Goal: Communication & Community: Answer question/provide support

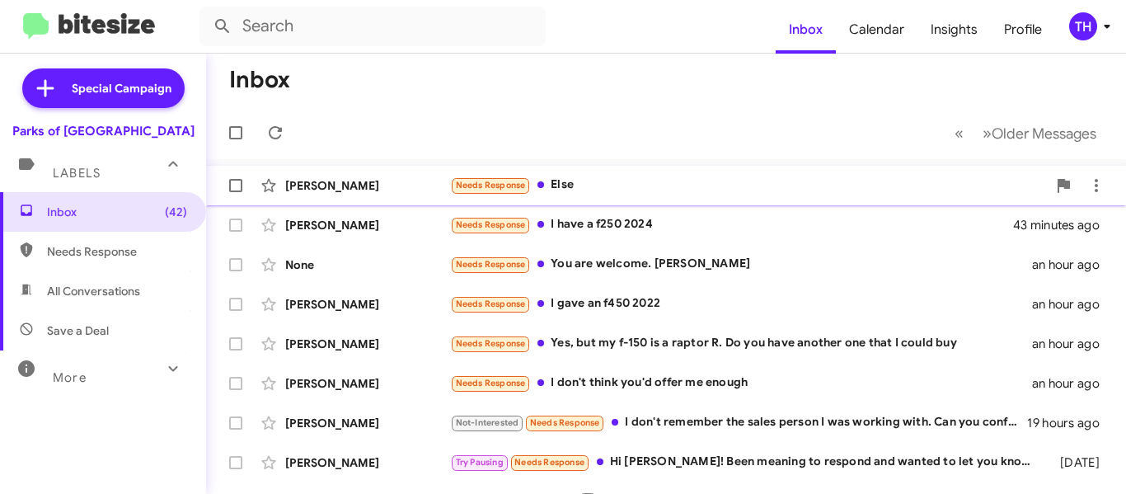
click at [599, 186] on div "Needs Response Else" at bounding box center [748, 185] width 597 height 19
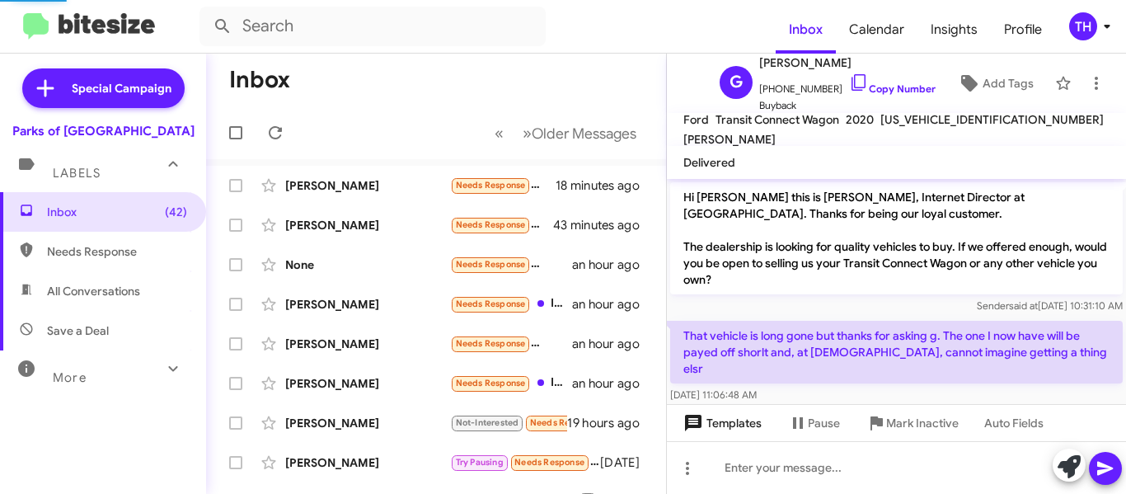
scroll to position [59, 0]
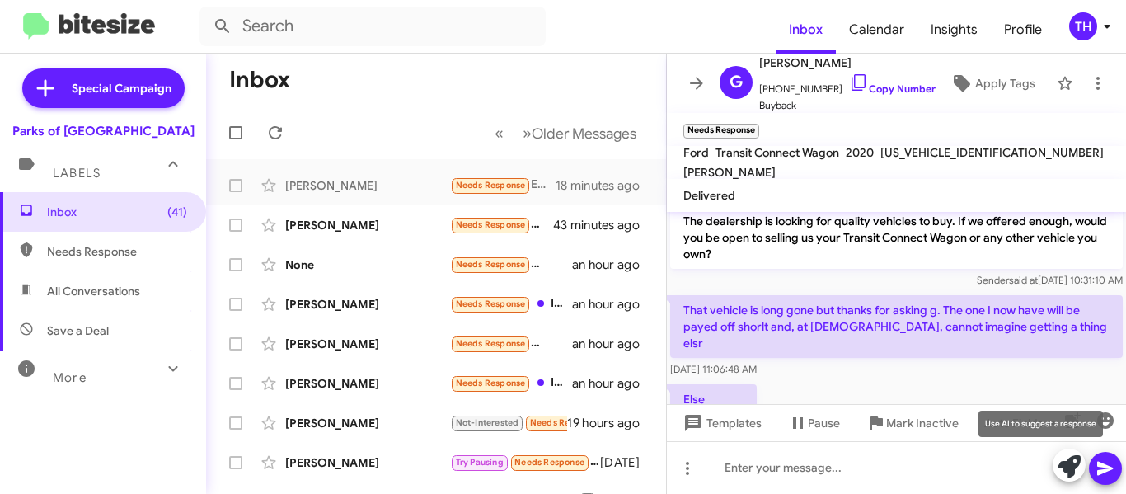
click at [1065, 467] on icon at bounding box center [1068, 466] width 23 height 23
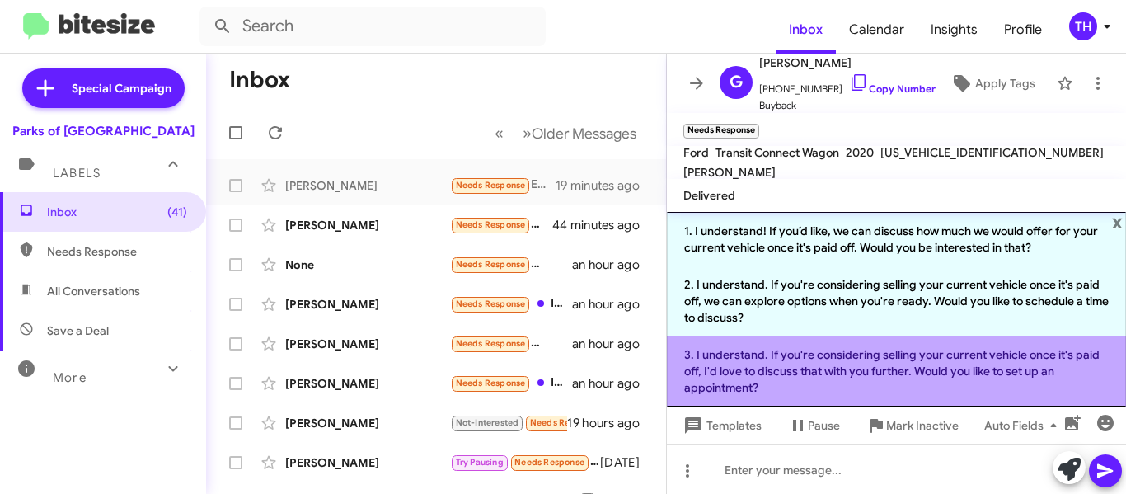
click at [771, 377] on li "3. I understand. If you're considering selling your current vehicle once it's p…" at bounding box center [896, 371] width 459 height 70
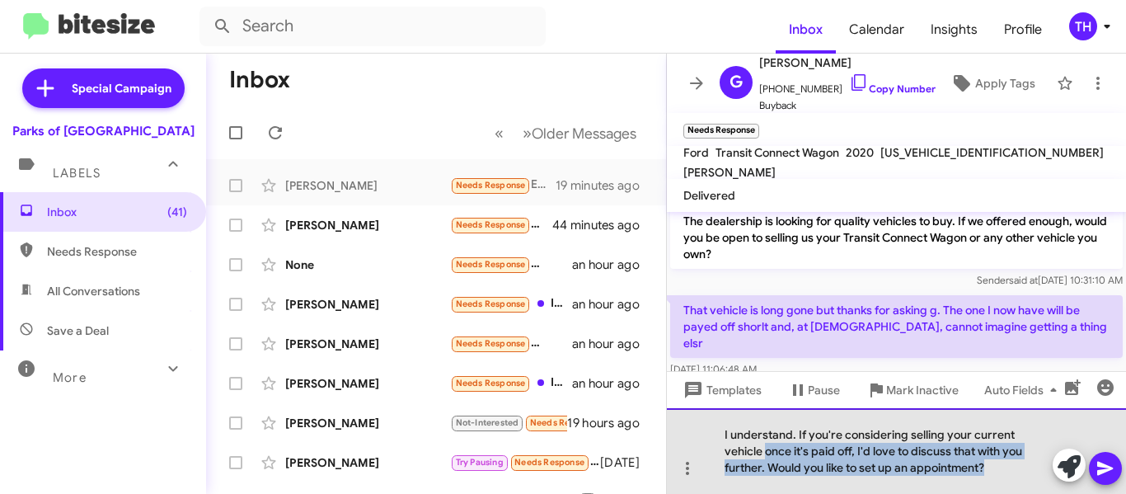
drag, startPoint x: 767, startPoint y: 451, endPoint x: 1033, endPoint y: 473, distance: 267.1
click at [1033, 473] on div "I understand. If you're considering selling your current vehicle once it's paid…" at bounding box center [896, 451] width 459 height 86
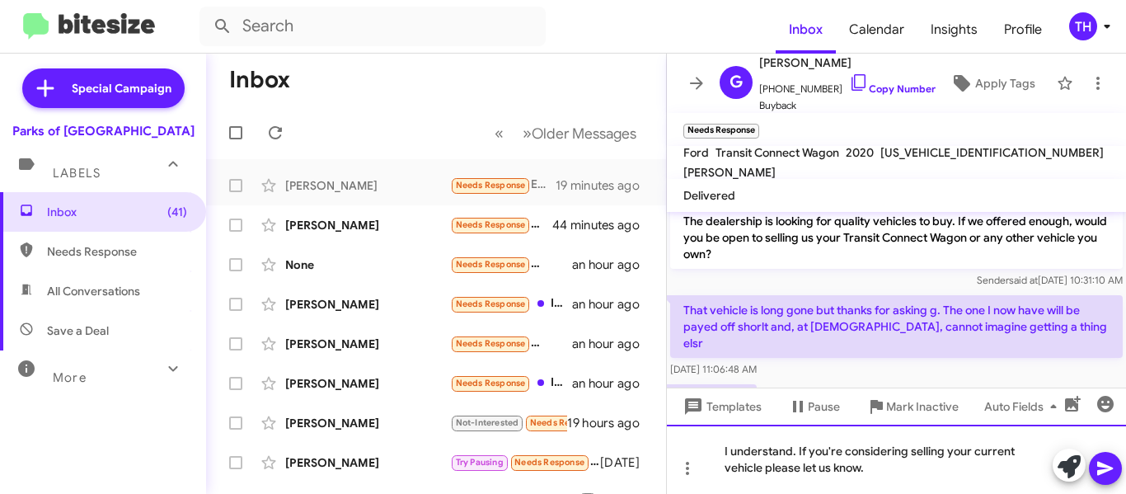
click at [837, 451] on div "I understand. If you're considering selling your current vehicle please let us …" at bounding box center [896, 458] width 459 height 69
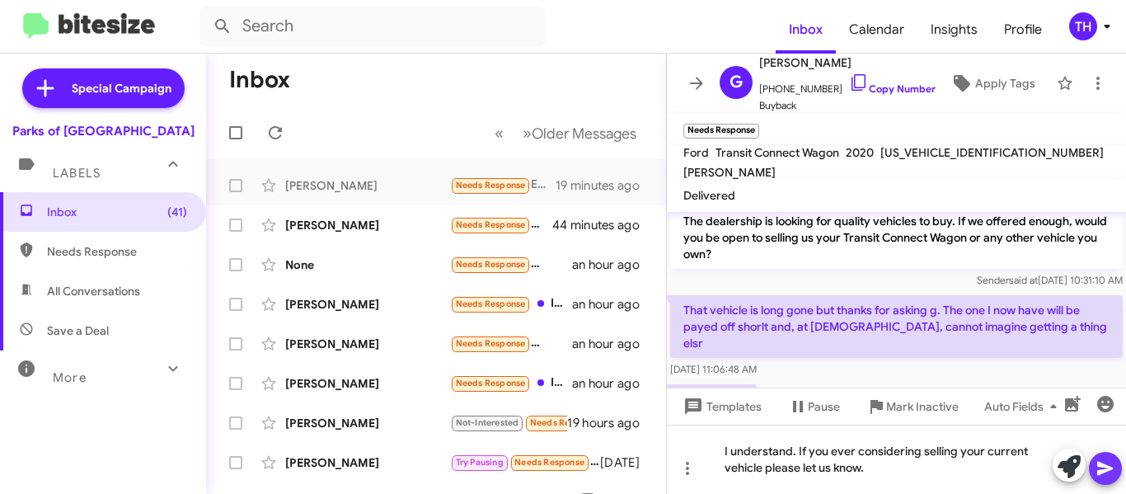
click at [1099, 467] on icon at bounding box center [1105, 469] width 16 height 14
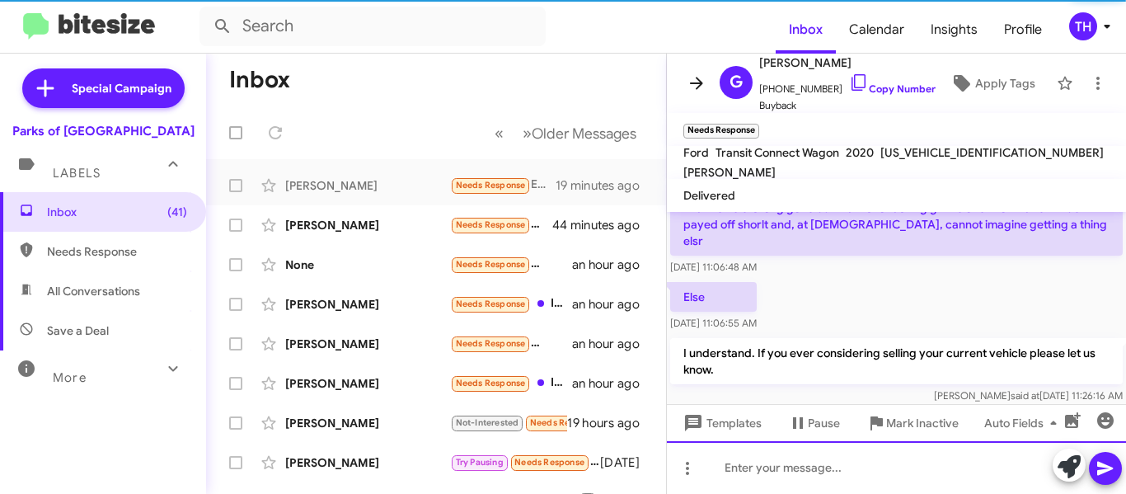
scroll to position [169, 0]
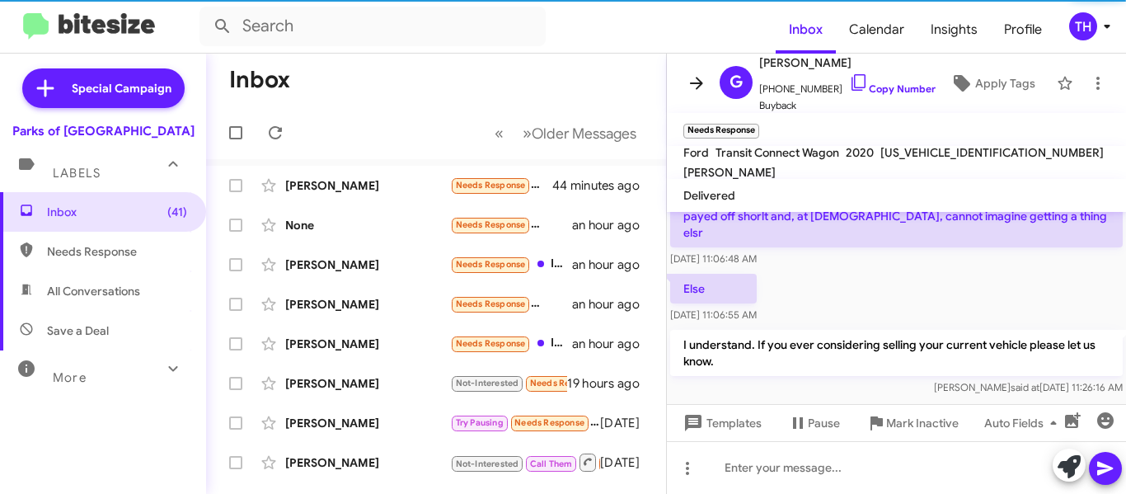
click at [696, 92] on icon at bounding box center [697, 83] width 20 height 20
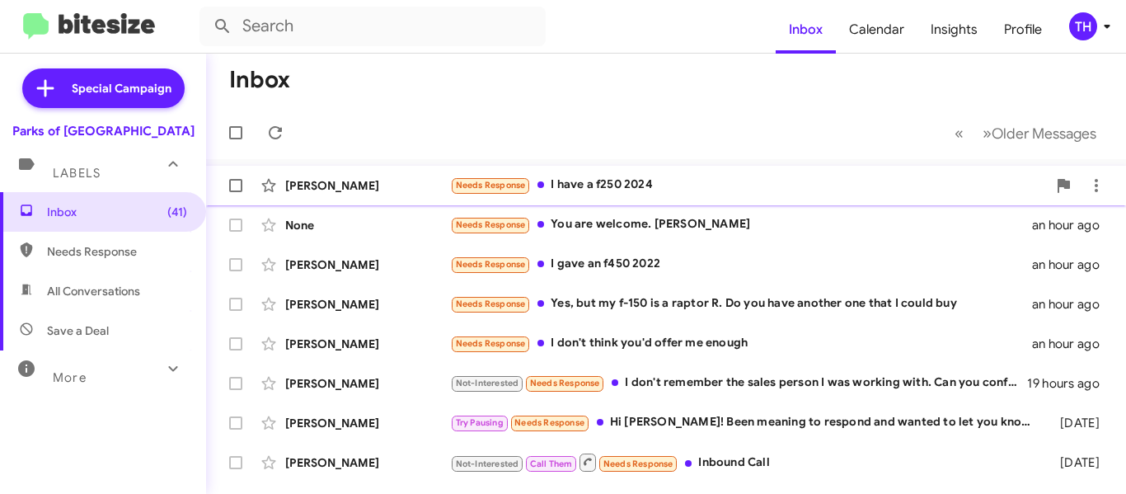
click at [387, 188] on div "[PERSON_NAME]" at bounding box center [367, 185] width 165 height 16
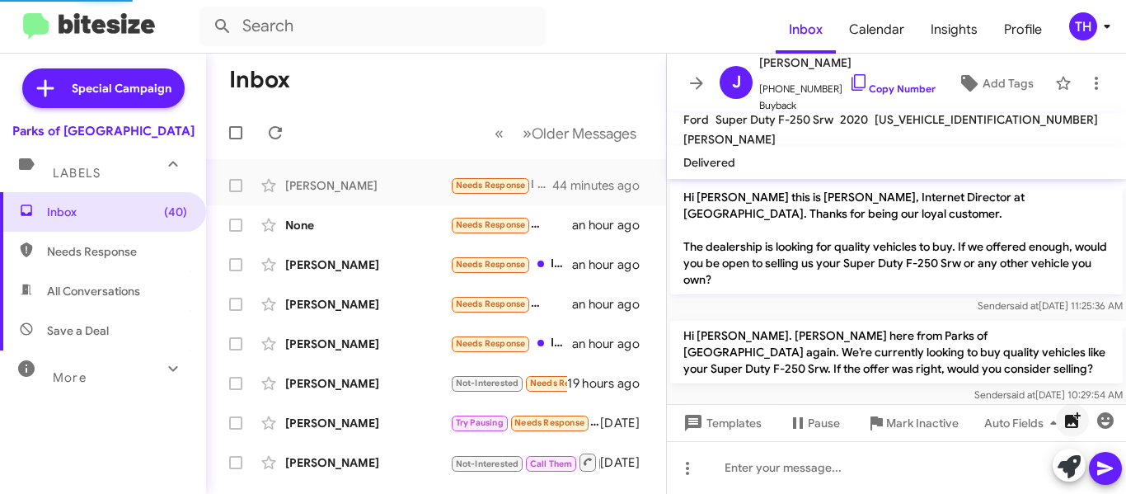
scroll to position [75, 0]
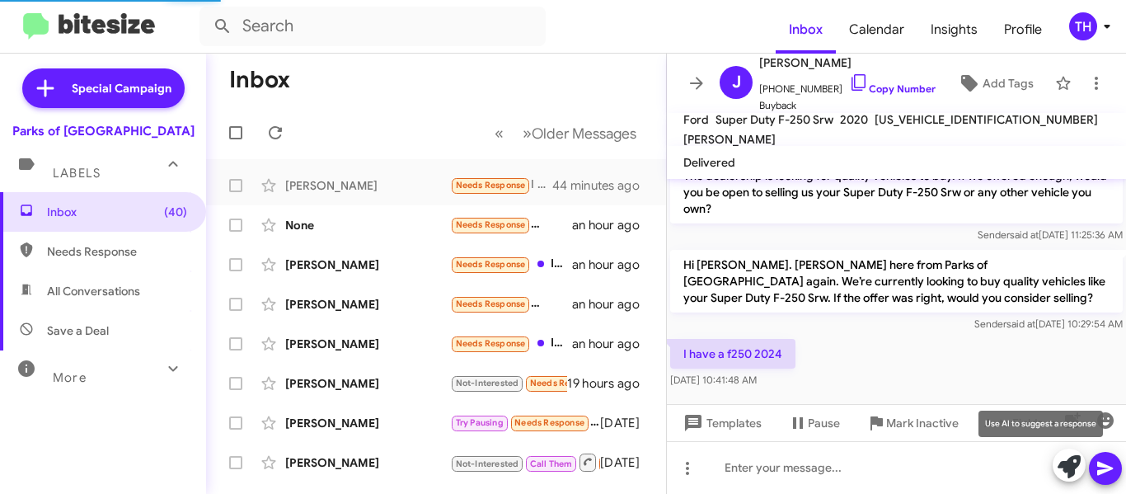
click at [1072, 466] on icon at bounding box center [1068, 466] width 23 height 23
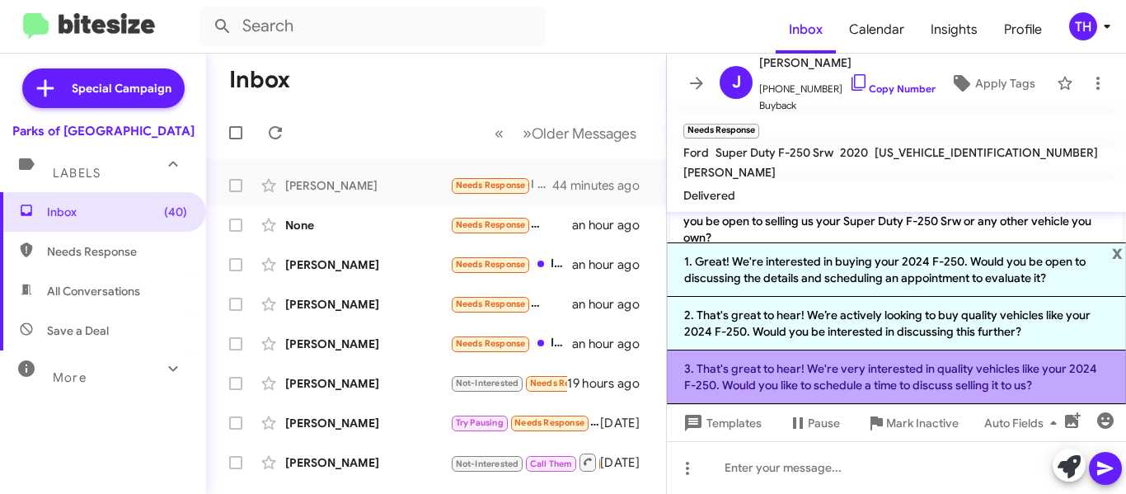
click at [748, 371] on li "3. That's great to hear! We're very interested in quality vehicles like your 20…" at bounding box center [896, 377] width 459 height 54
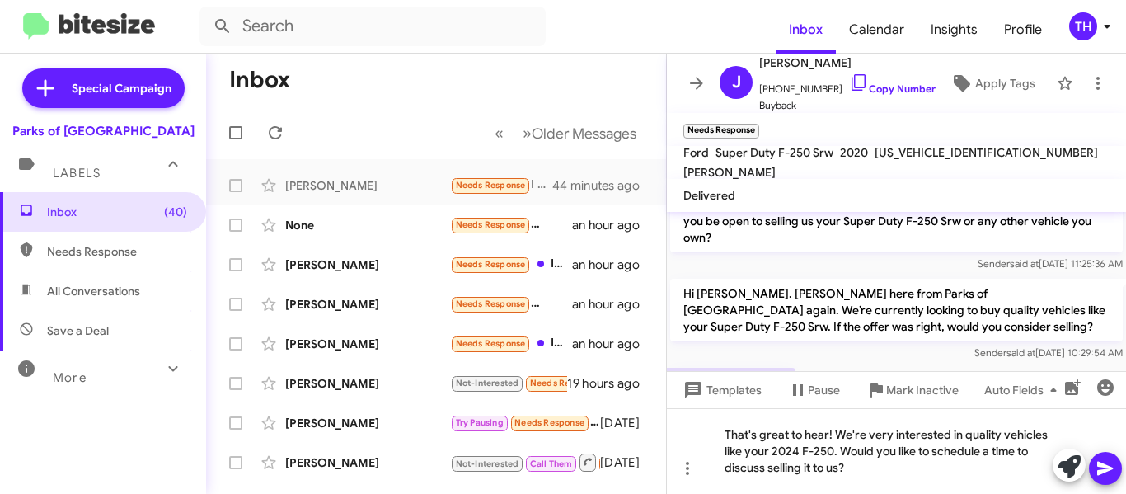
click at [1099, 465] on icon at bounding box center [1105, 469] width 16 height 14
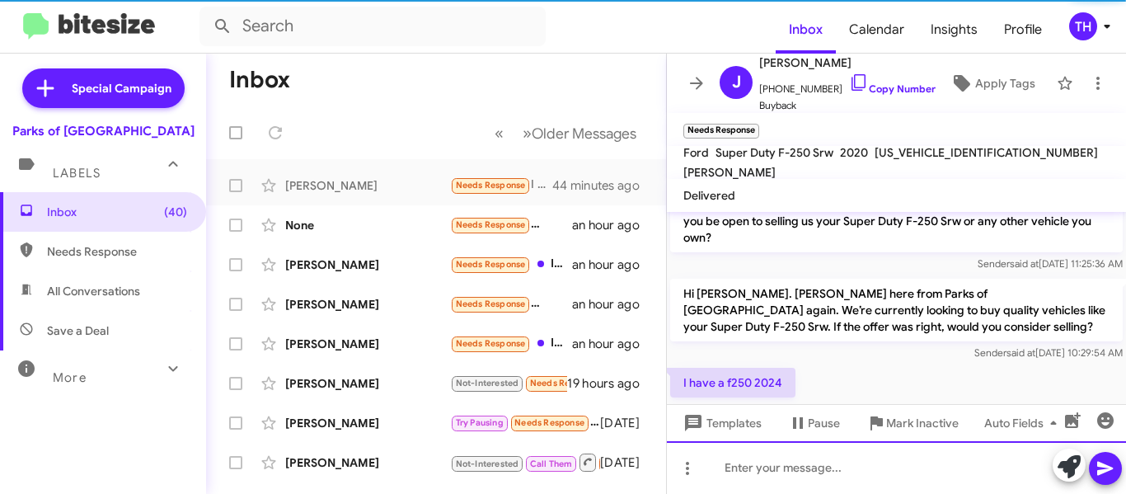
scroll to position [185, 0]
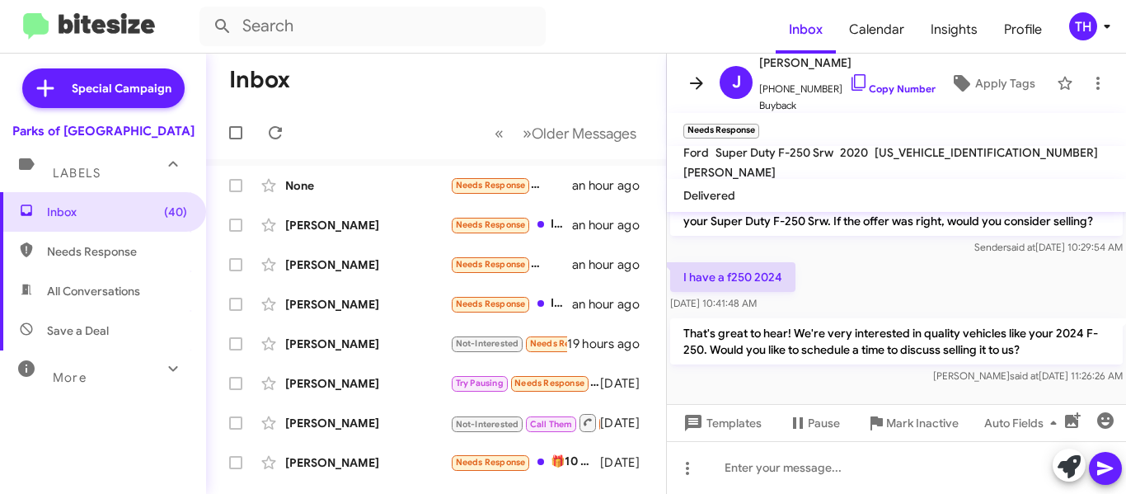
click at [696, 91] on icon at bounding box center [697, 83] width 20 height 20
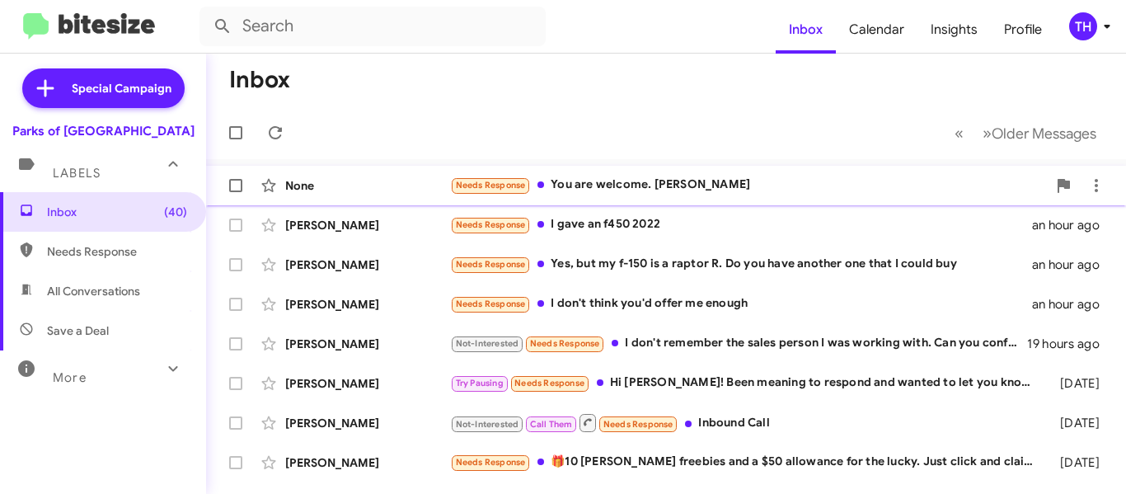
click at [409, 186] on div "None" at bounding box center [367, 185] width 165 height 16
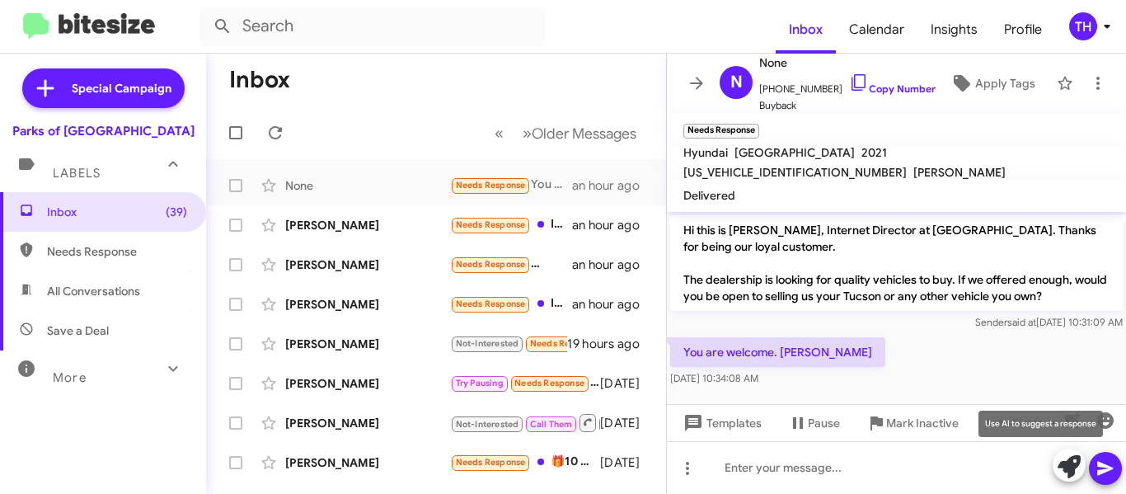
click at [1074, 457] on icon at bounding box center [1068, 466] width 23 height 23
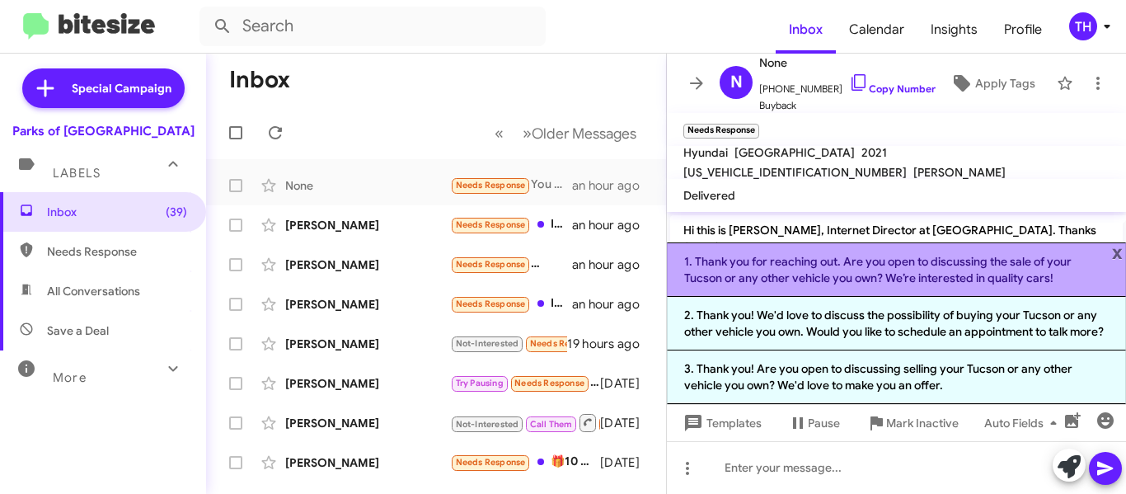
click at [751, 260] on li "1. Thank you for reaching out. Are you open to discussing the sale of your Tucs…" at bounding box center [896, 269] width 459 height 54
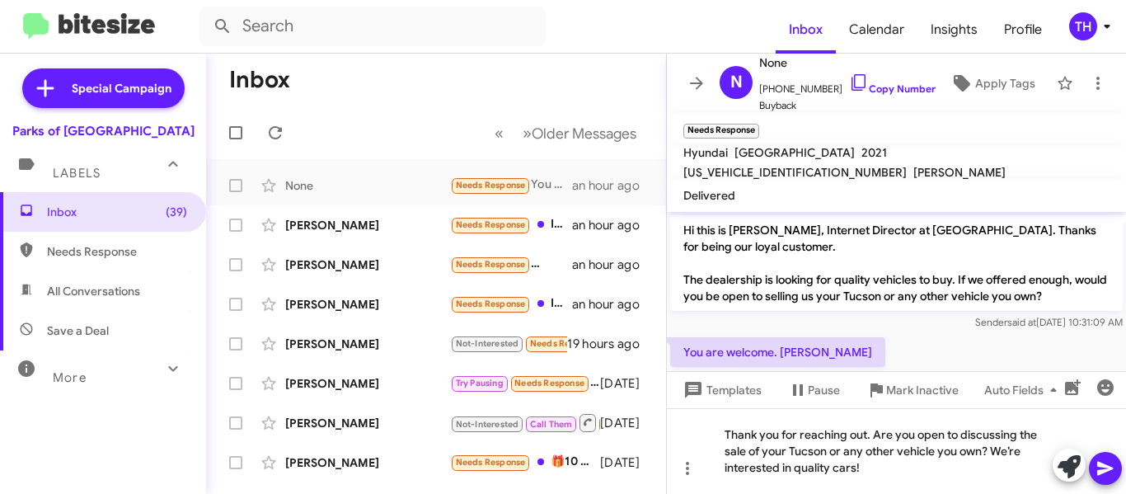
click at [1106, 460] on icon at bounding box center [1105, 468] width 20 height 20
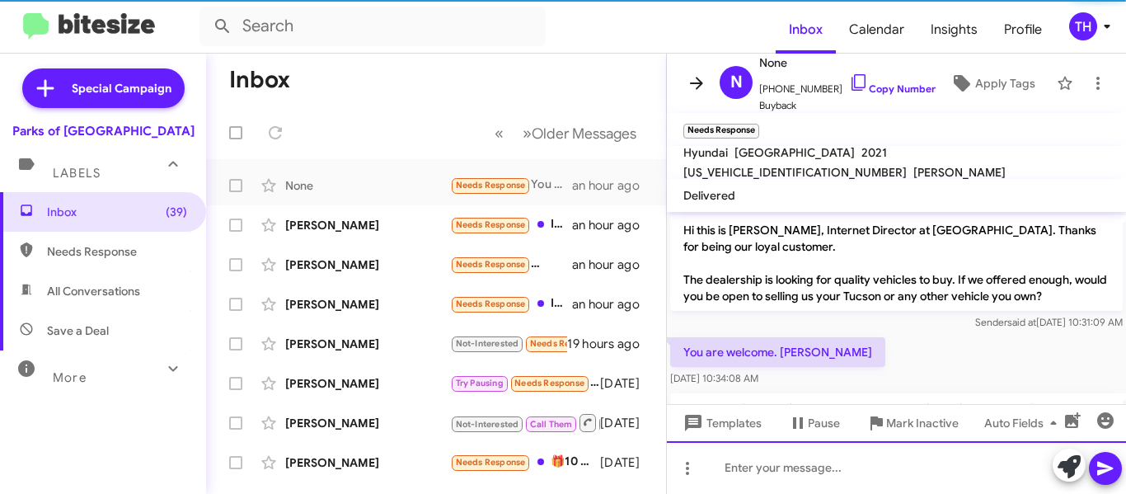
scroll to position [75, 0]
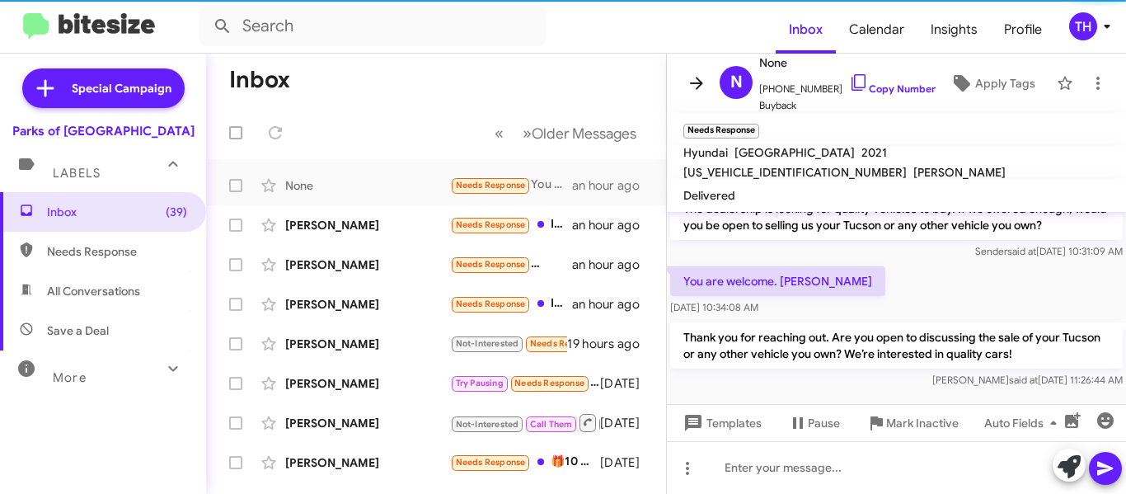
click at [696, 78] on icon at bounding box center [697, 83] width 20 height 20
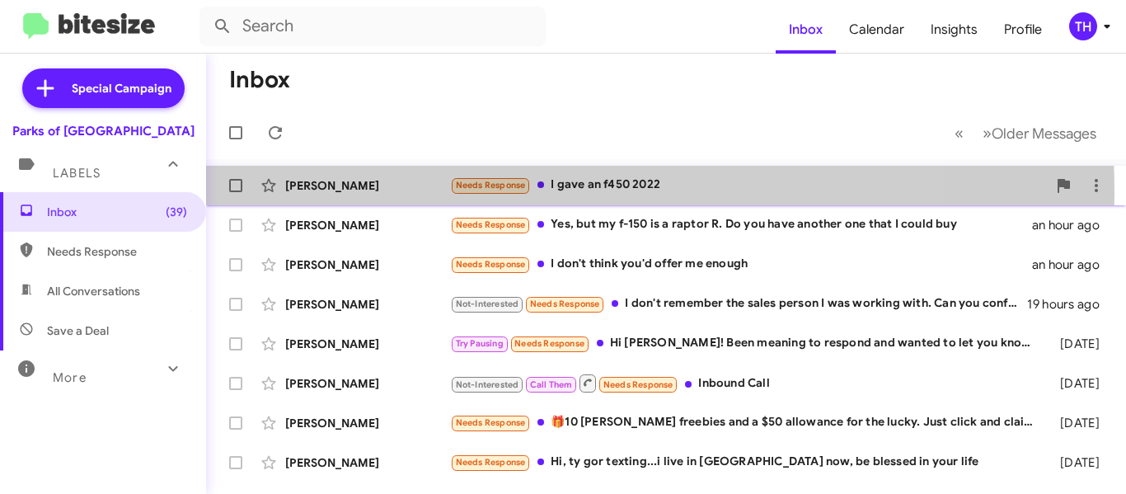
click at [401, 193] on div "[PERSON_NAME]" at bounding box center [367, 185] width 165 height 16
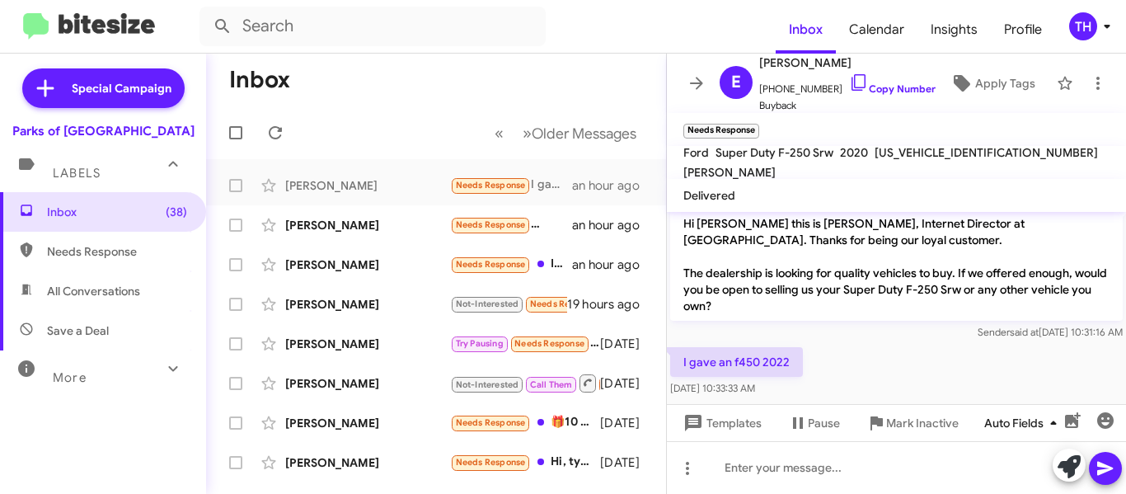
scroll to position [13, 0]
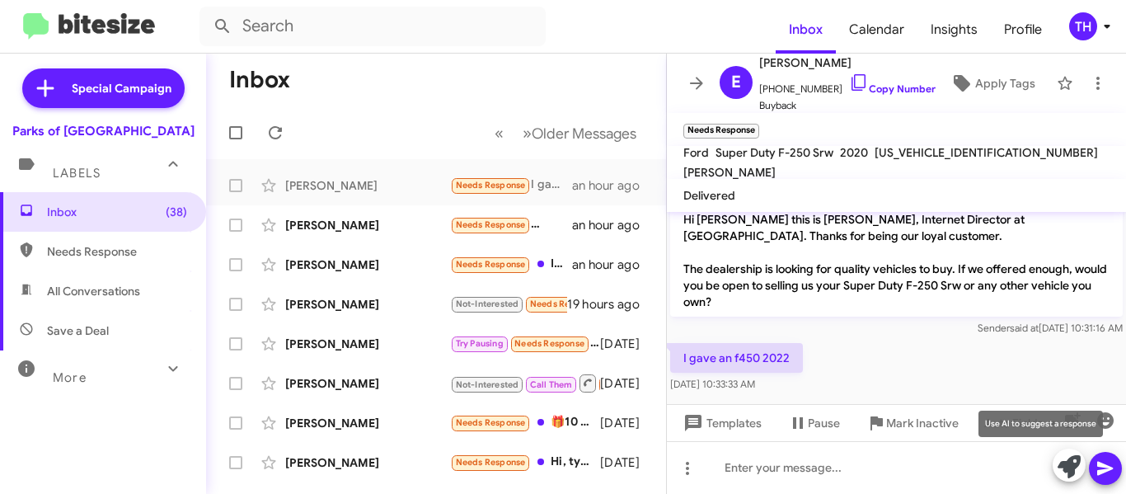
click at [1068, 462] on icon at bounding box center [1068, 466] width 23 height 23
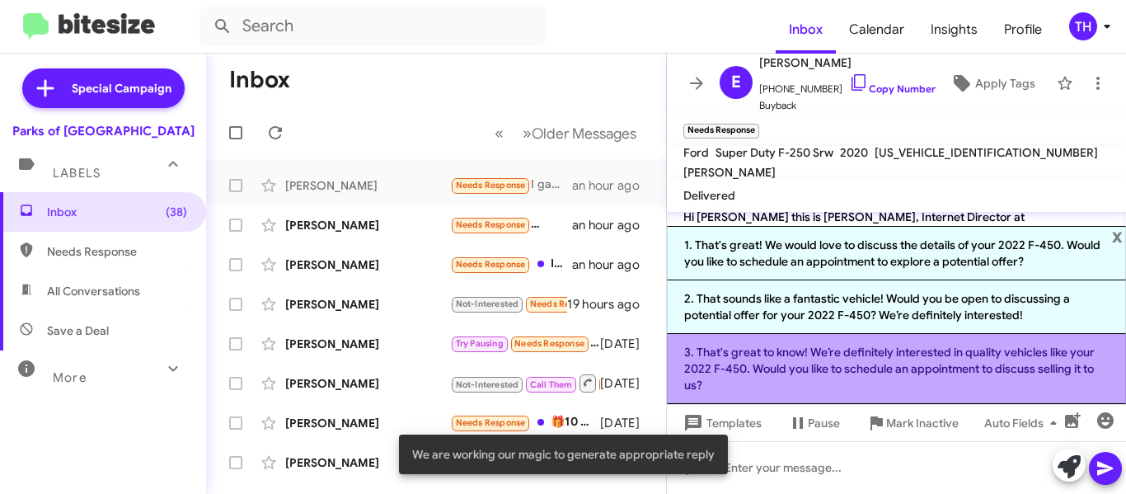
click at [718, 356] on li "3. That's great to know! We’re definitely interested in quality vehicles like y…" at bounding box center [896, 369] width 459 height 70
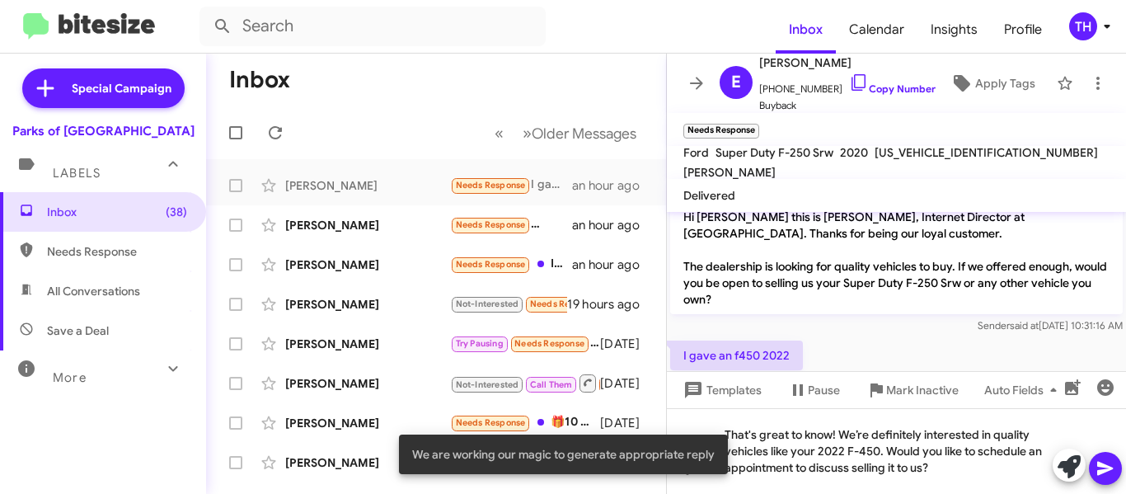
click at [1108, 459] on icon at bounding box center [1105, 468] width 20 height 20
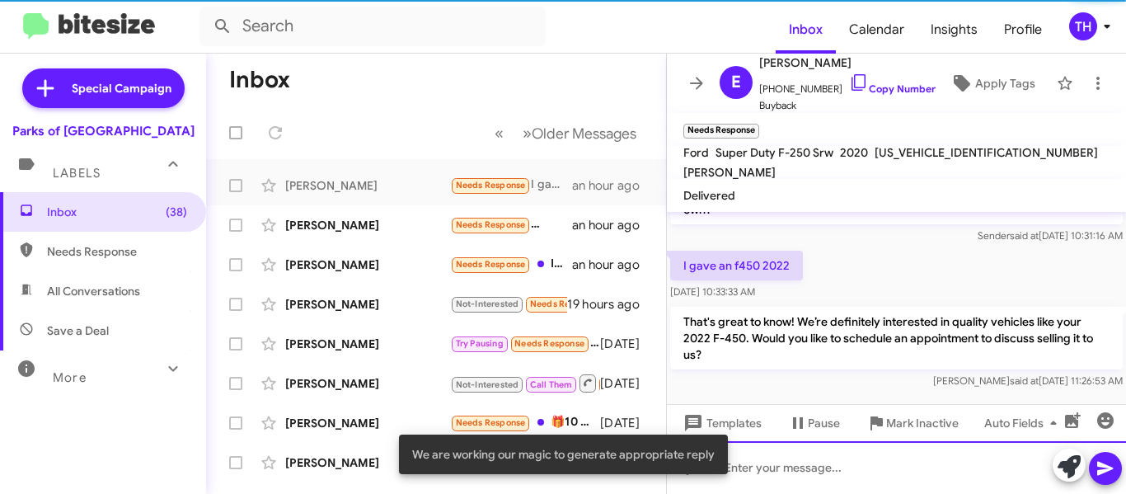
scroll to position [108, 0]
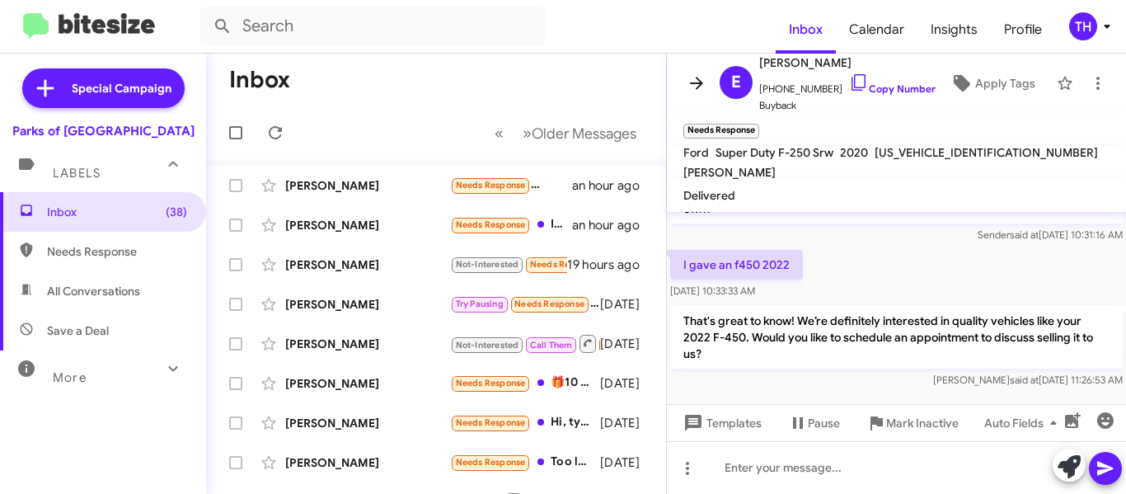
click at [683, 80] on span at bounding box center [696, 83] width 33 height 20
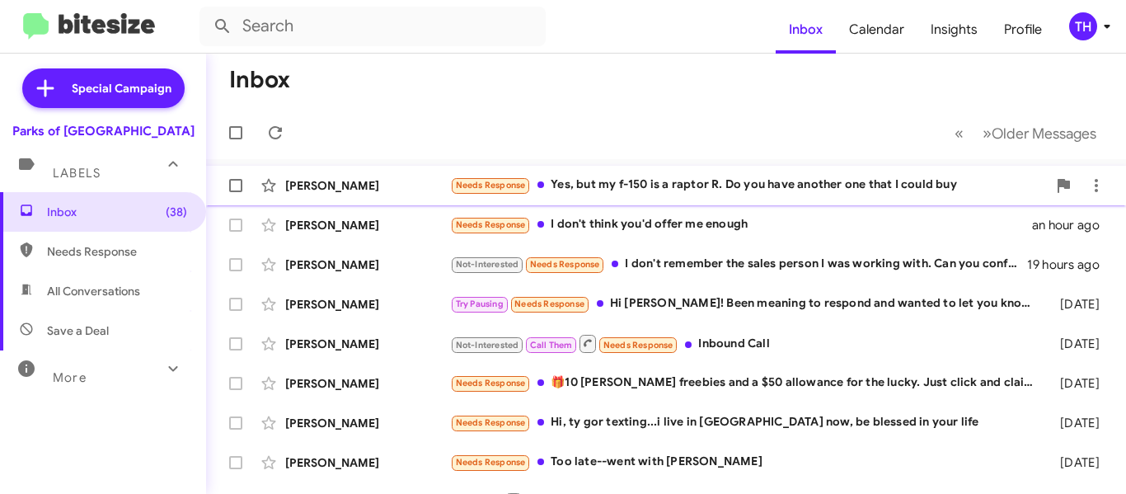
click at [434, 191] on div "[PERSON_NAME]" at bounding box center [367, 185] width 165 height 16
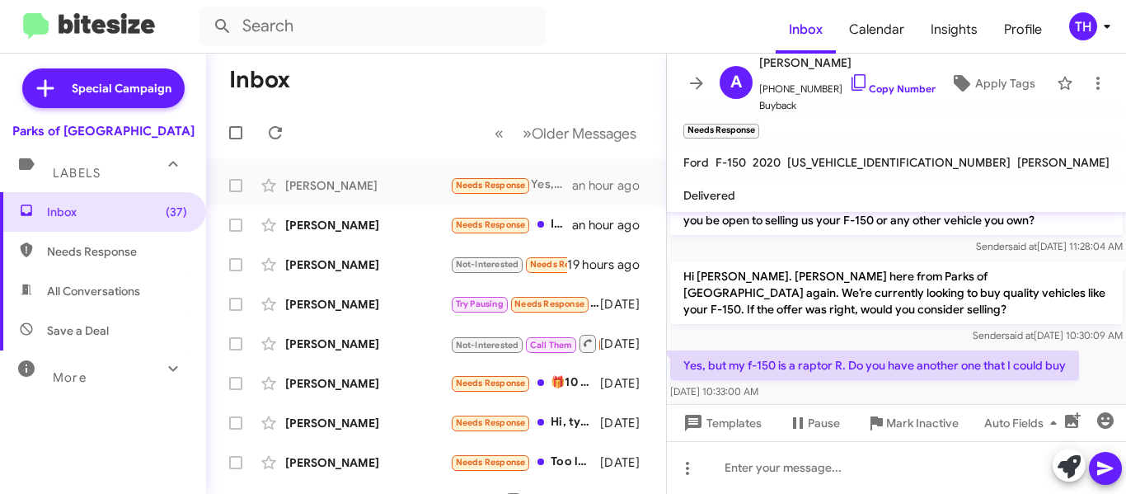
scroll to position [91, 0]
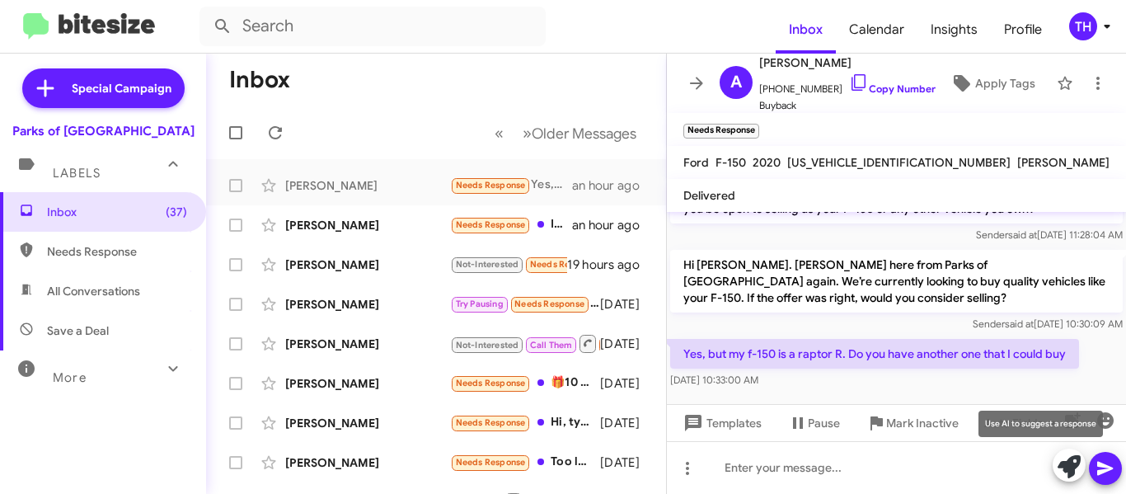
click at [1072, 461] on icon at bounding box center [1068, 466] width 23 height 23
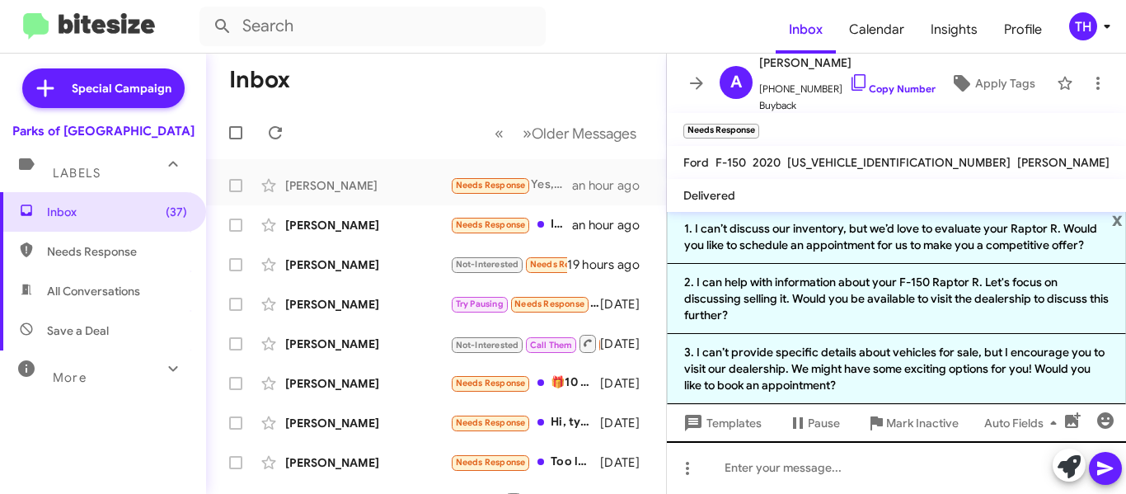
scroll to position [0, 0]
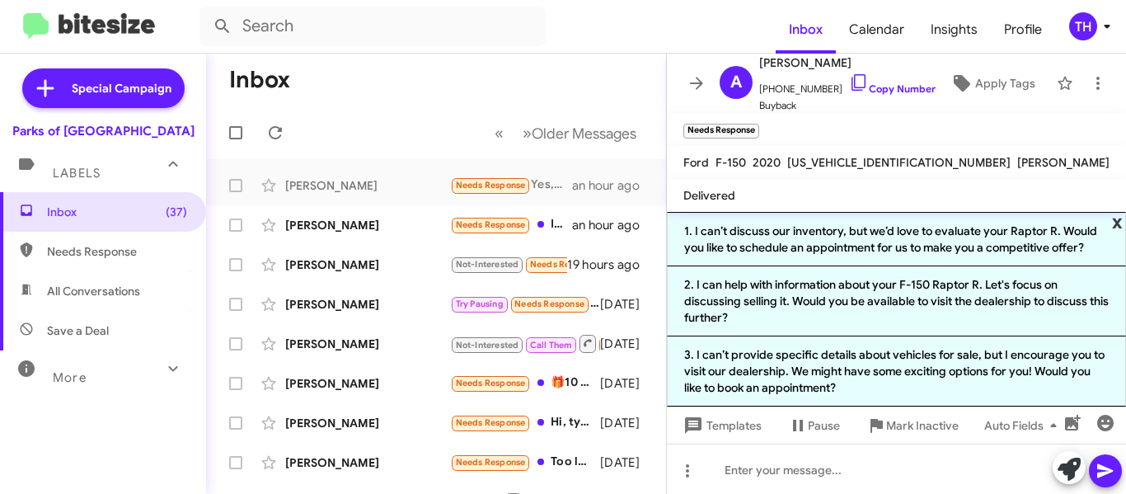
click at [1112, 223] on span "x" at bounding box center [1117, 222] width 11 height 20
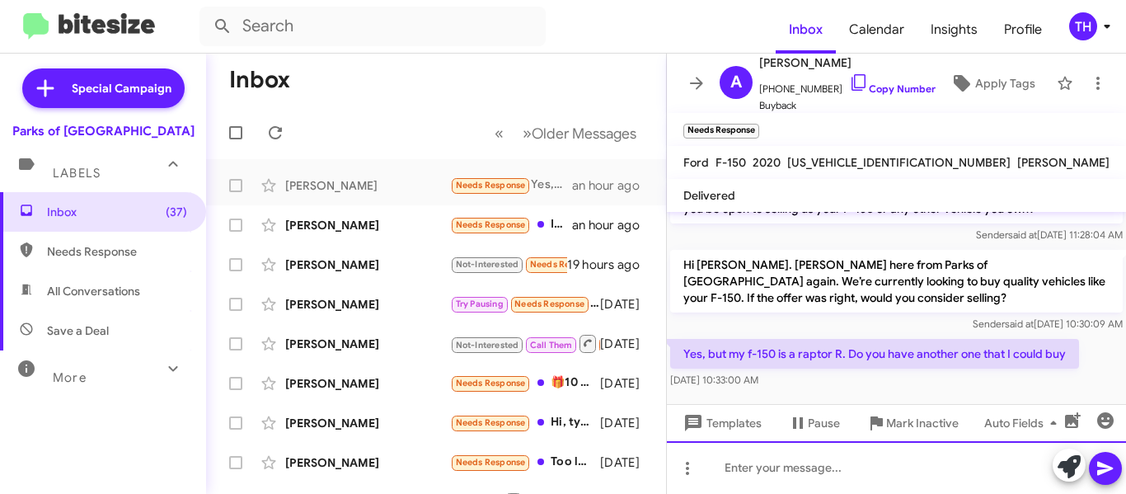
click at [764, 462] on div at bounding box center [896, 467] width 459 height 53
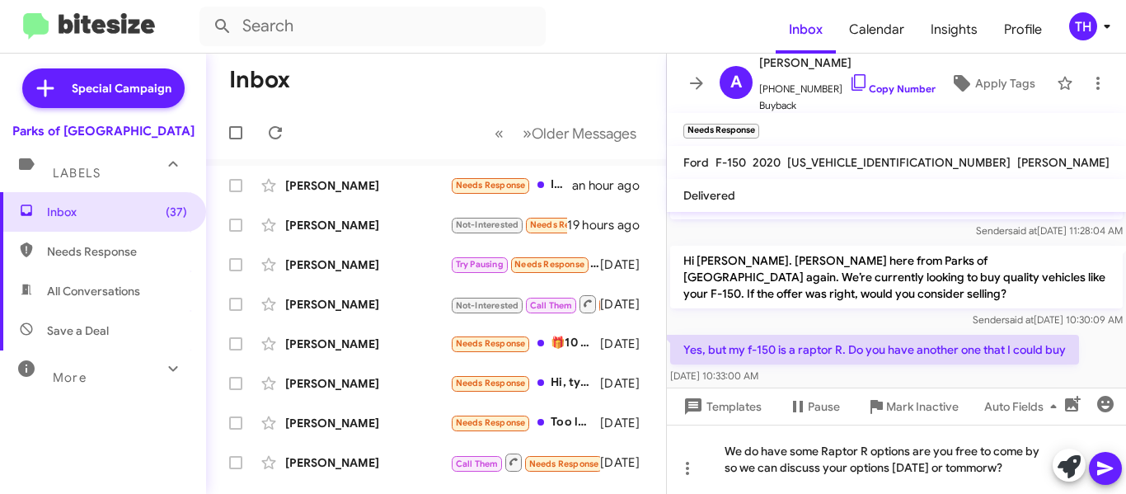
drag, startPoint x: 988, startPoint y: 414, endPoint x: 966, endPoint y: 467, distance: 57.3
click at [967, 468] on mat-tooltip-component "Auto Fields (Ctrl+Shift+A)" at bounding box center [1024, 445] width 133 height 49
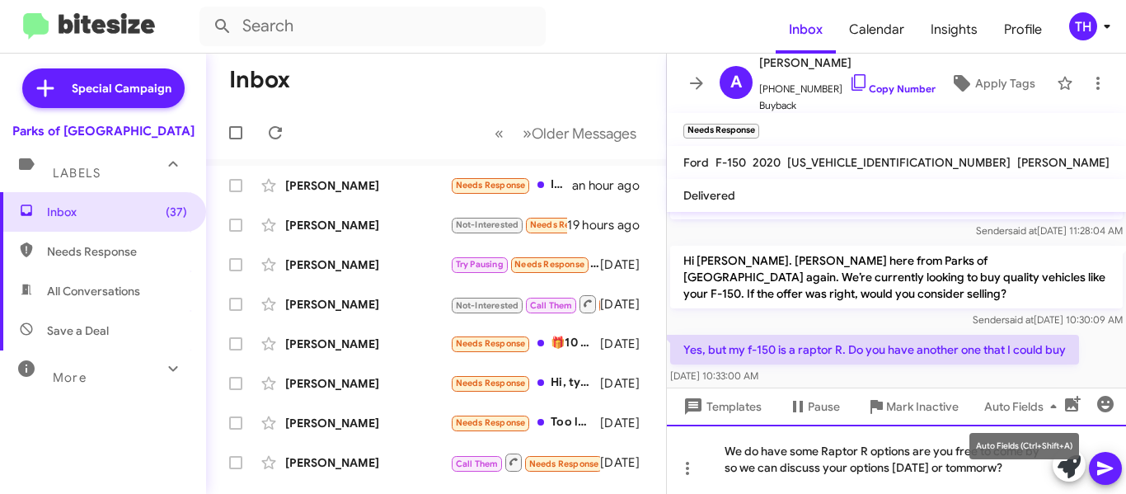
drag, startPoint x: 967, startPoint y: 468, endPoint x: 978, endPoint y: 472, distance: 12.3
click at [978, 472] on div "We do have some Raptor R options are you free to come by so we can discuss your…" at bounding box center [896, 458] width 459 height 69
click at [1017, 473] on div "We do have some Raptor R options are you free to come by so we can discuss your…" at bounding box center [896, 458] width 459 height 69
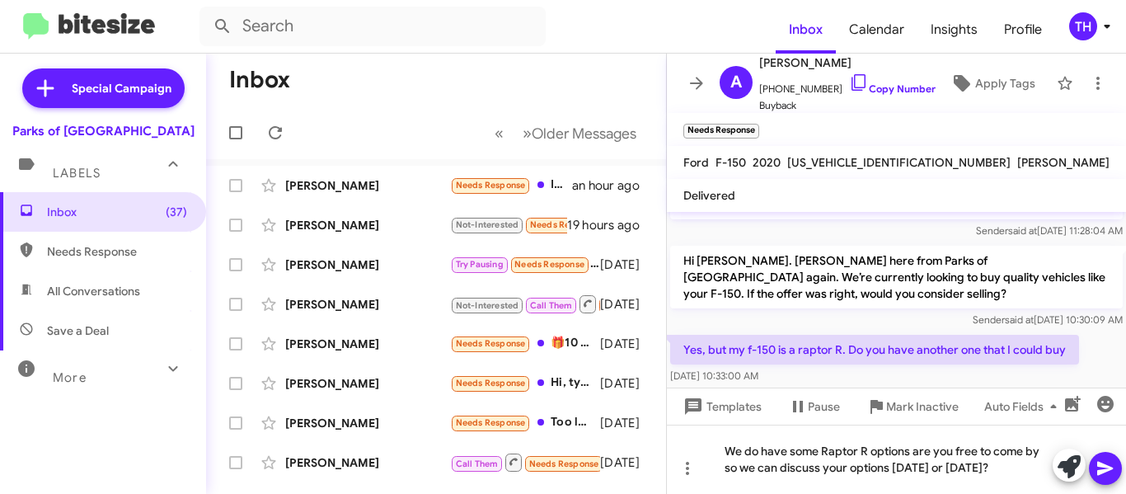
click at [1099, 467] on icon at bounding box center [1105, 468] width 20 height 20
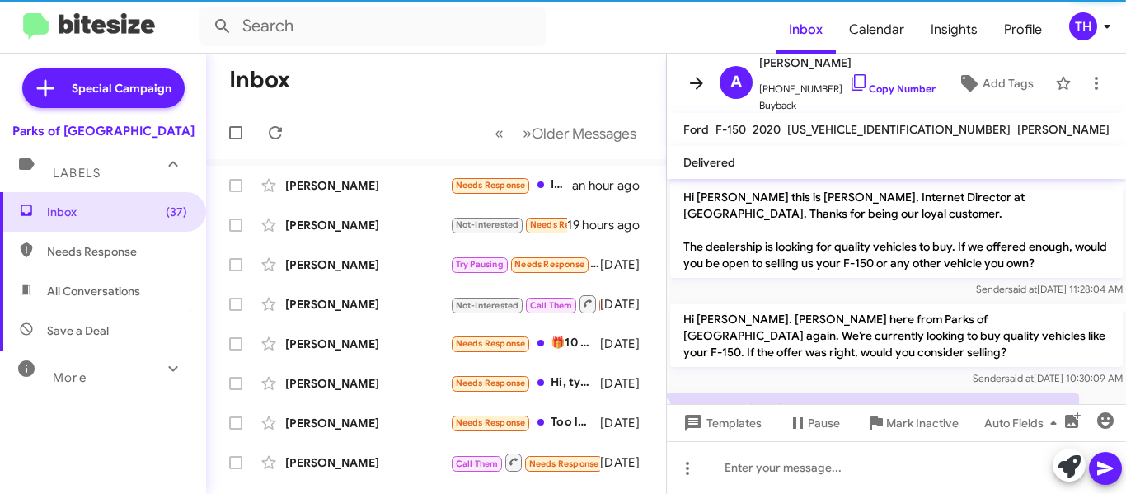
click at [697, 81] on icon at bounding box center [697, 83] width 20 height 20
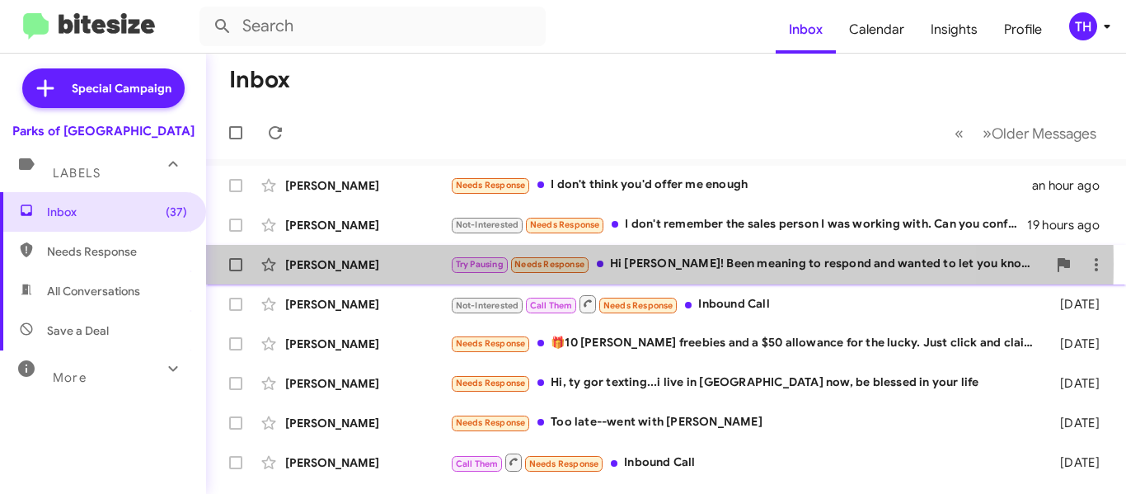
click at [416, 264] on div "[PERSON_NAME]" at bounding box center [367, 264] width 165 height 16
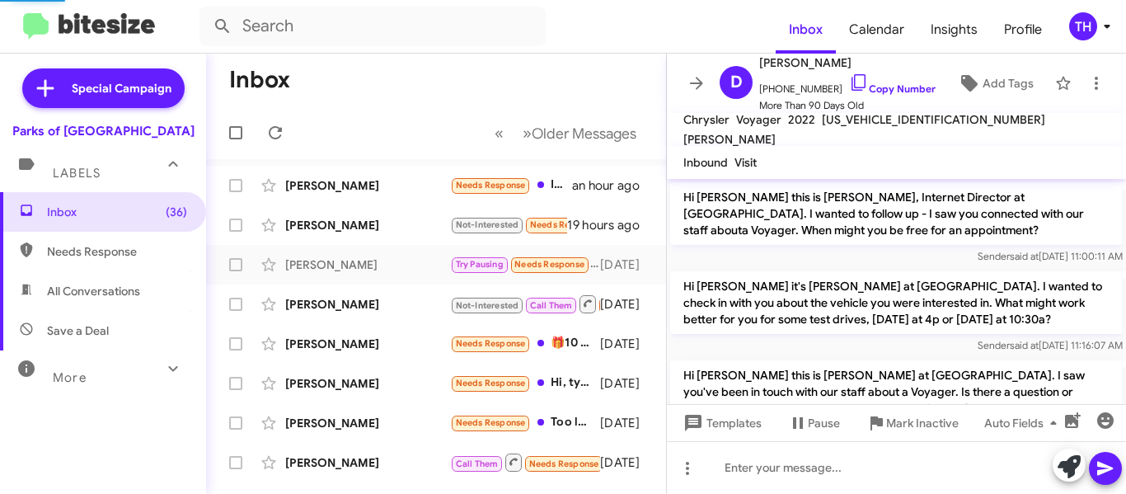
scroll to position [358, 0]
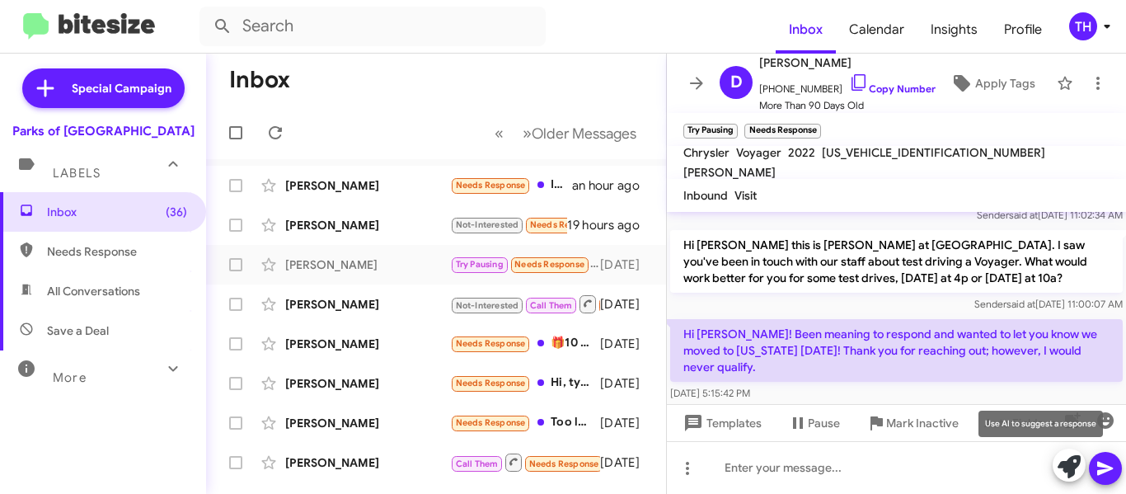
click at [1061, 458] on icon at bounding box center [1068, 466] width 23 height 23
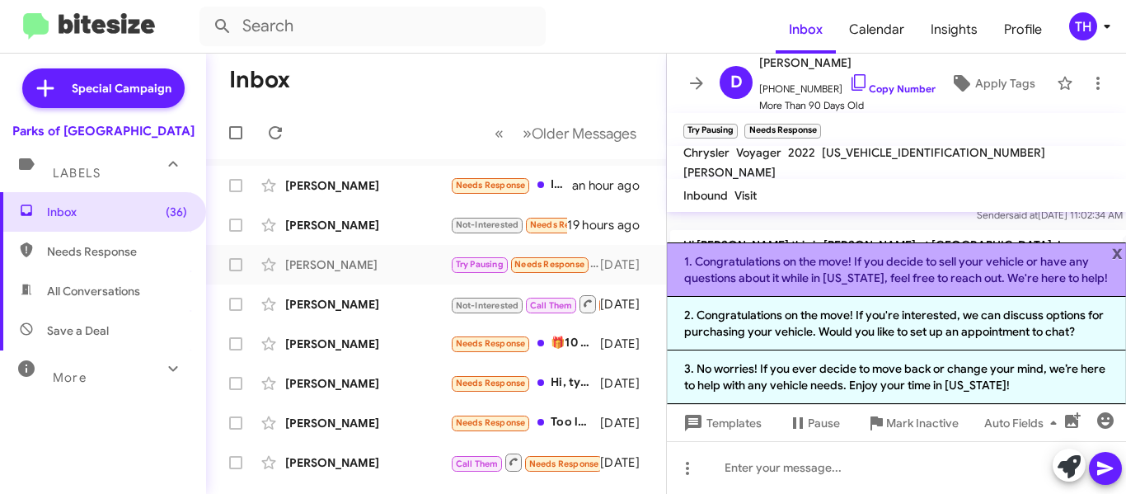
click at [766, 275] on li "1. Congratulations on the move! If you decide to sell your vehicle or have any …" at bounding box center [896, 269] width 459 height 54
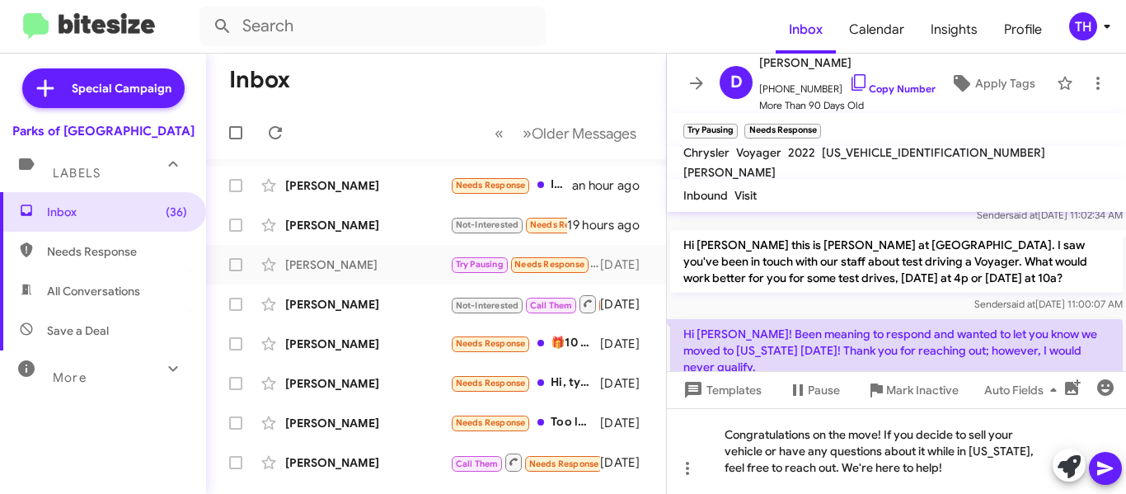
click at [1102, 462] on icon at bounding box center [1105, 468] width 20 height 20
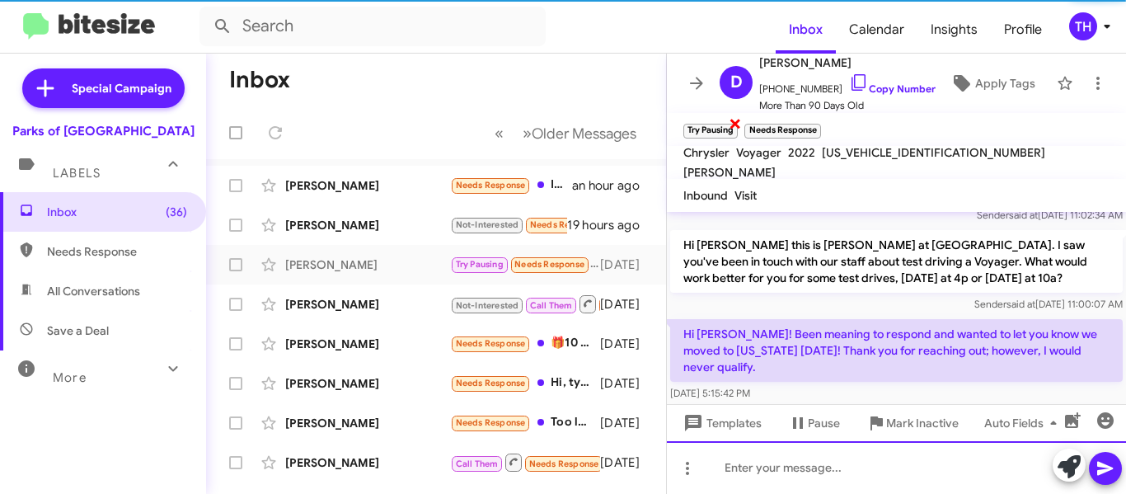
scroll to position [0, 0]
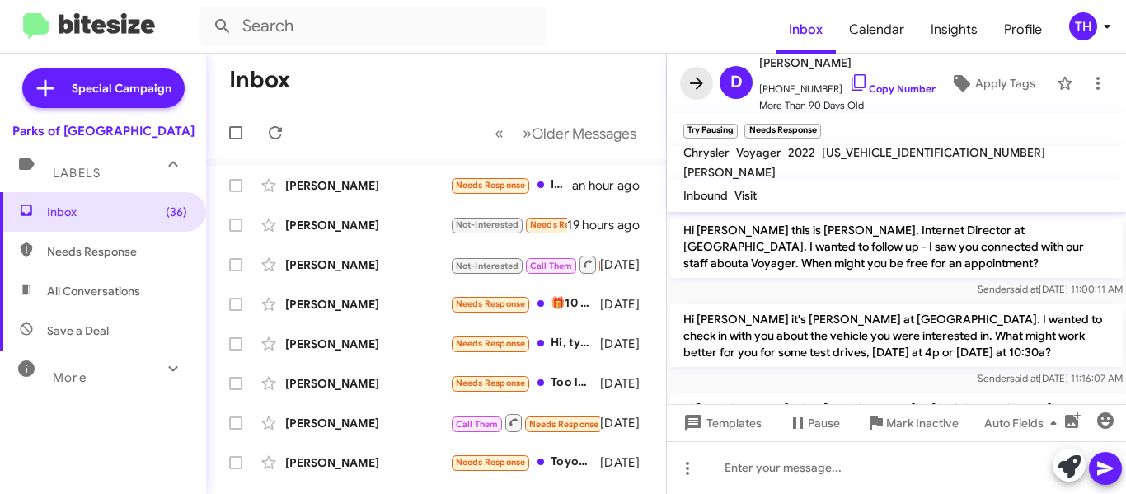
click at [694, 93] on button at bounding box center [696, 83] width 33 height 33
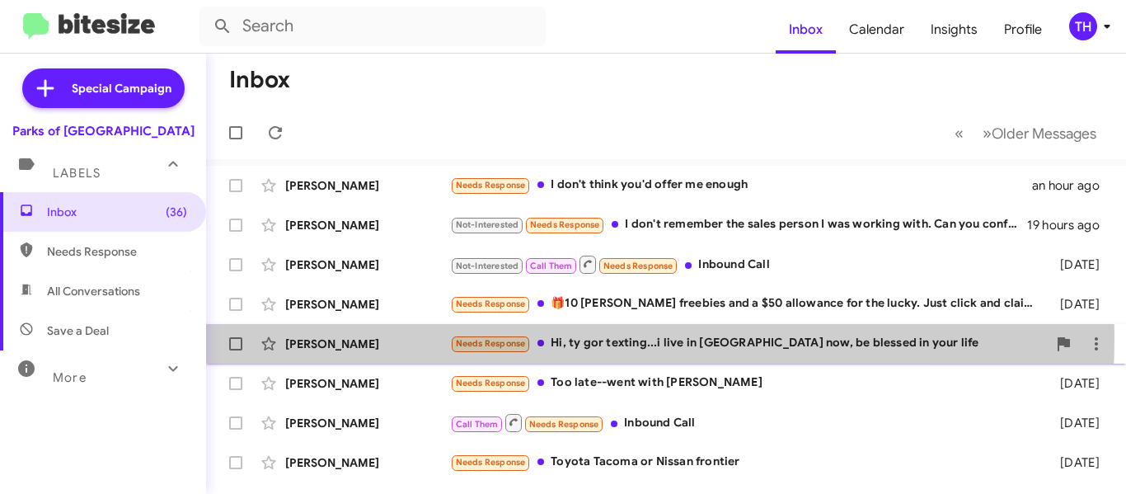
click at [394, 336] on div "[PERSON_NAME]" at bounding box center [367, 343] width 165 height 16
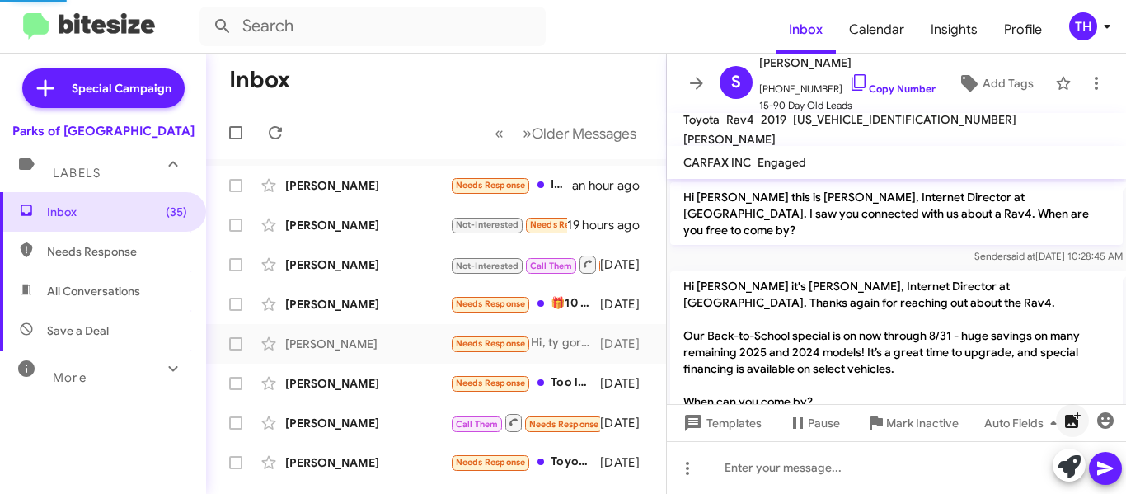
scroll to position [744, 0]
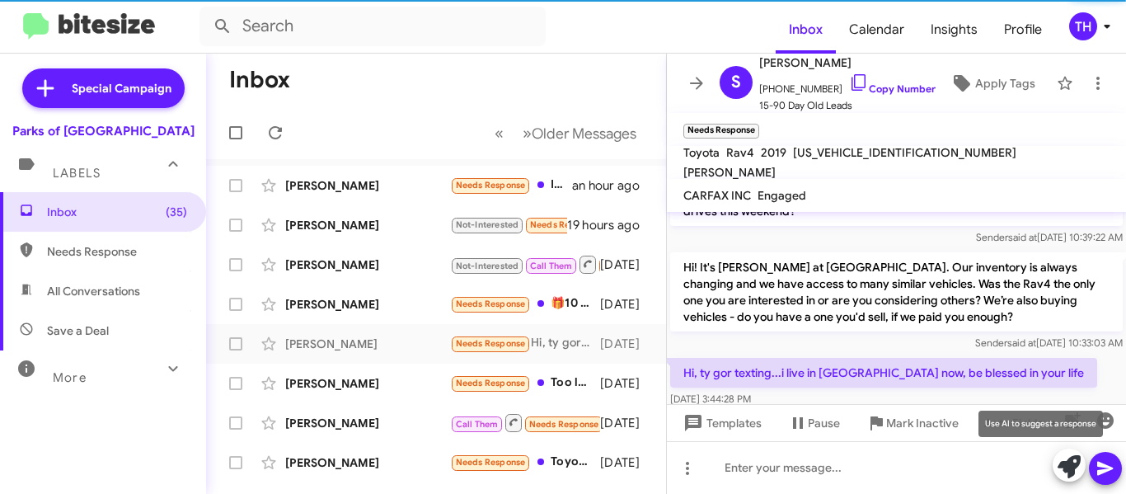
click at [1059, 457] on icon at bounding box center [1068, 466] width 23 height 23
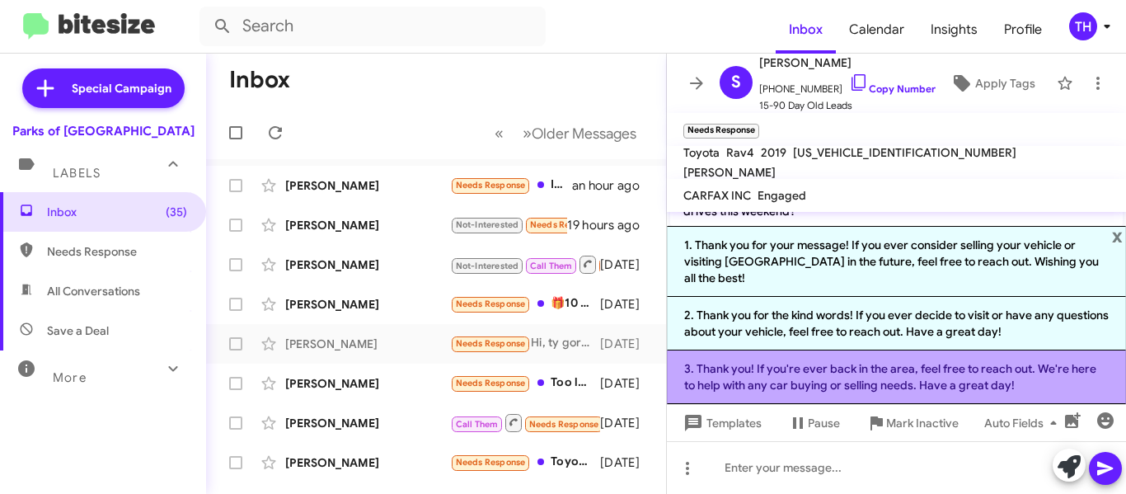
click at [782, 379] on li "3. Thank you! If you're ever back in the area, feel free to reach out. We're he…" at bounding box center [896, 377] width 459 height 54
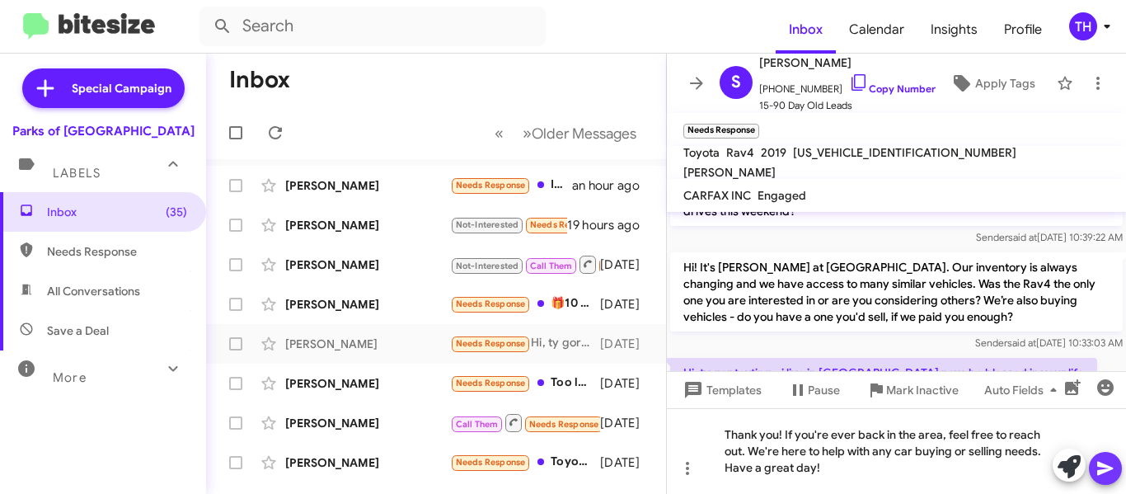
click at [1112, 468] on icon at bounding box center [1105, 469] width 16 height 14
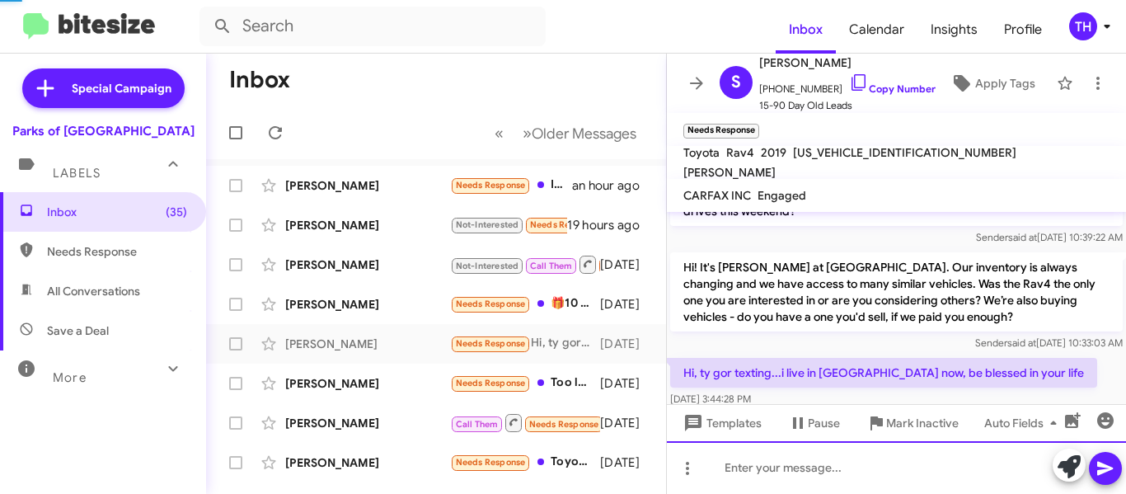
scroll to position [0, 0]
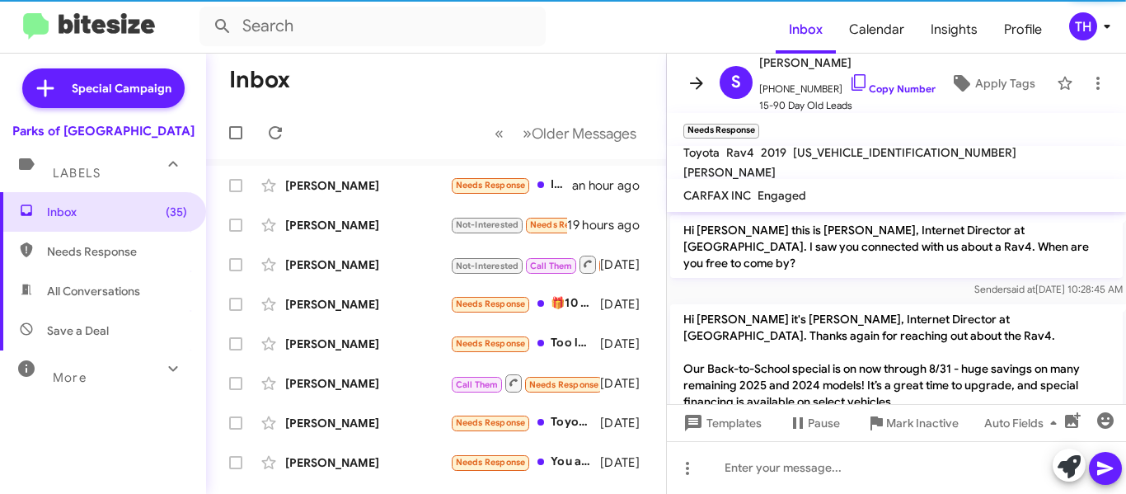
click at [697, 86] on icon at bounding box center [697, 83] width 20 height 20
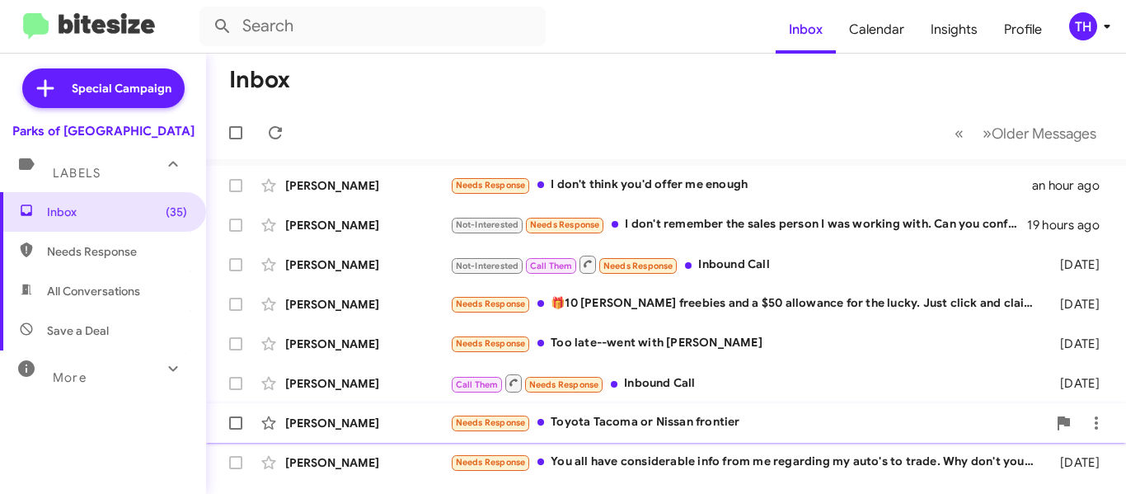
click at [417, 423] on div "[PERSON_NAME]" at bounding box center [367, 423] width 165 height 16
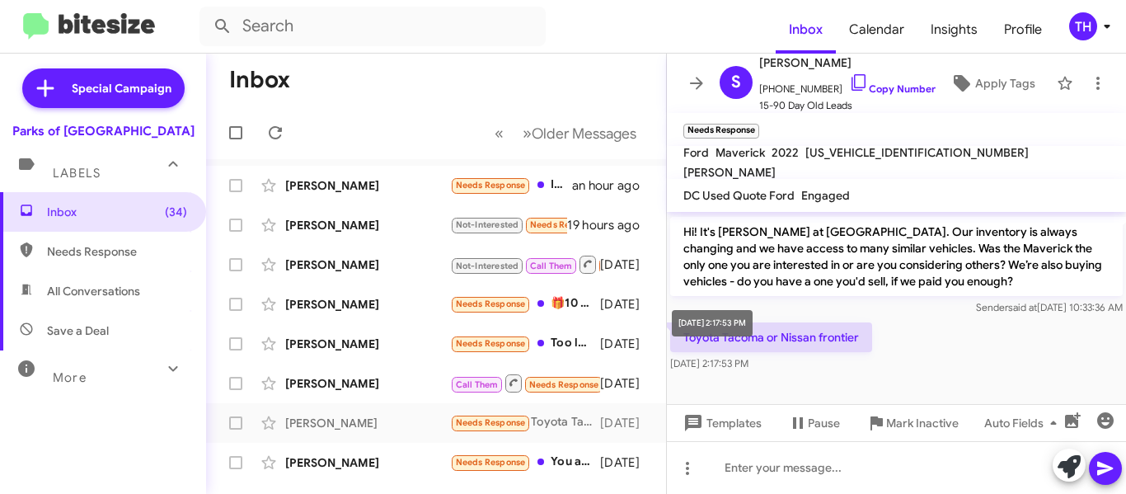
scroll to position [905, 0]
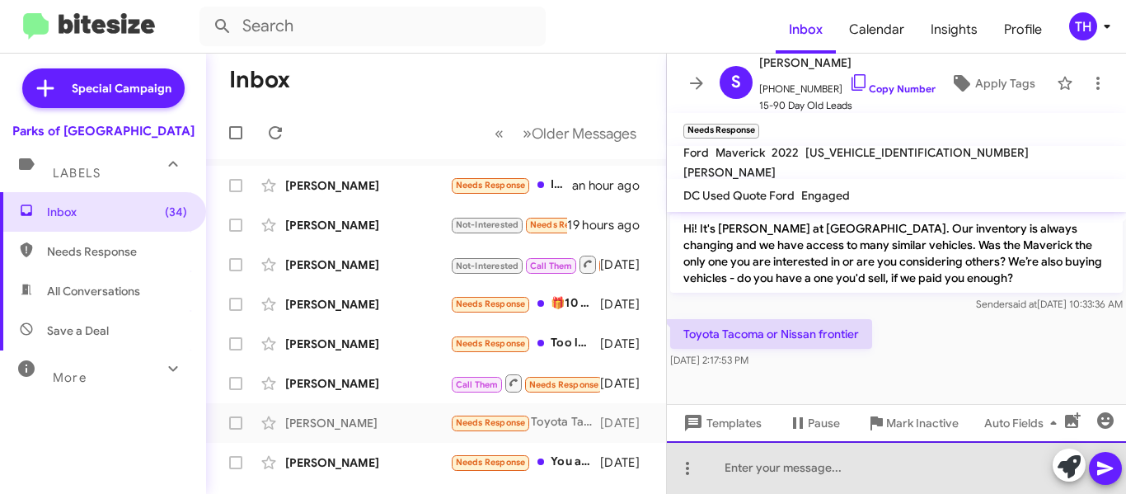
click at [789, 462] on div at bounding box center [896, 467] width 459 height 53
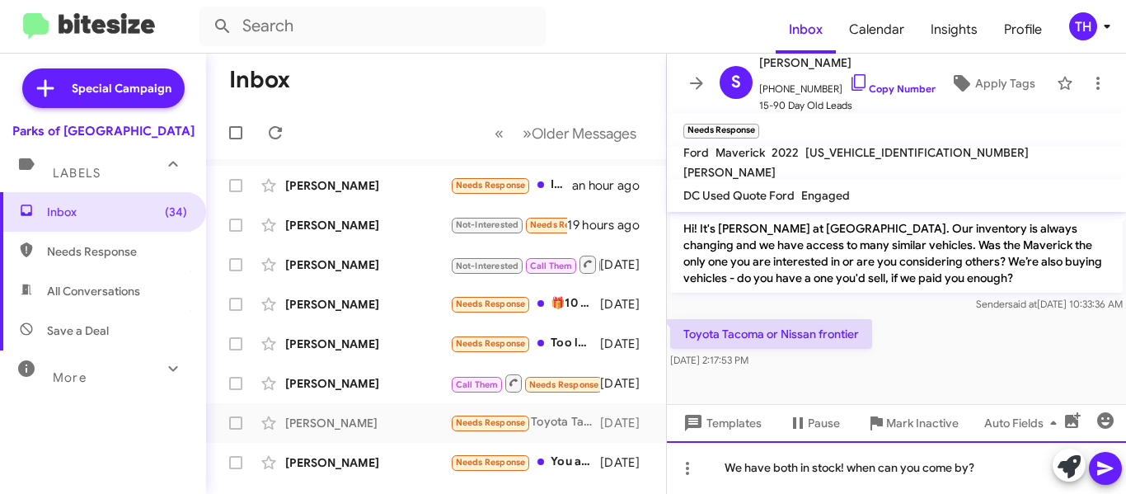
click at [980, 461] on div "We have both in stock! when can you come by?" at bounding box center [896, 467] width 459 height 53
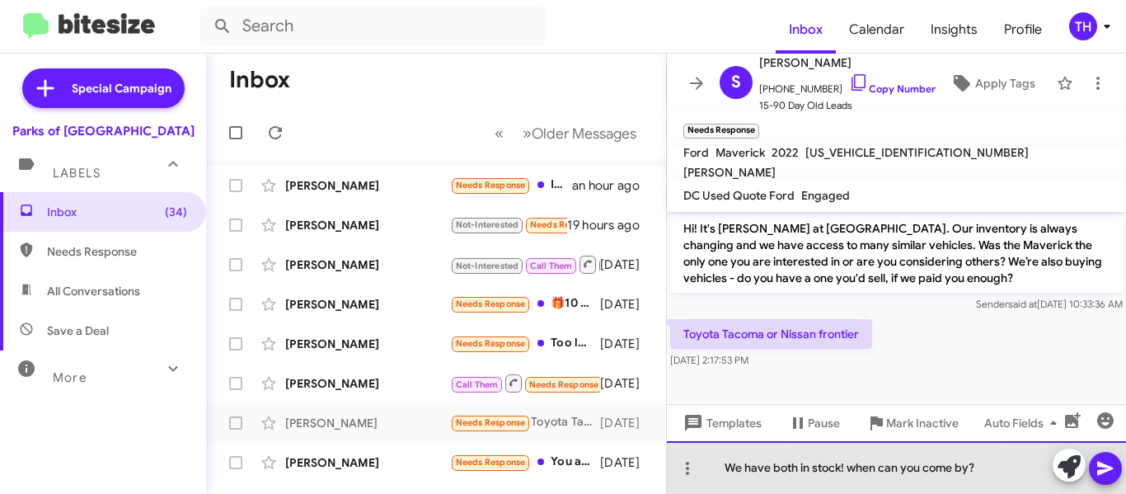
click at [856, 470] on div "We have both in stock! when can you come by?" at bounding box center [896, 467] width 459 height 53
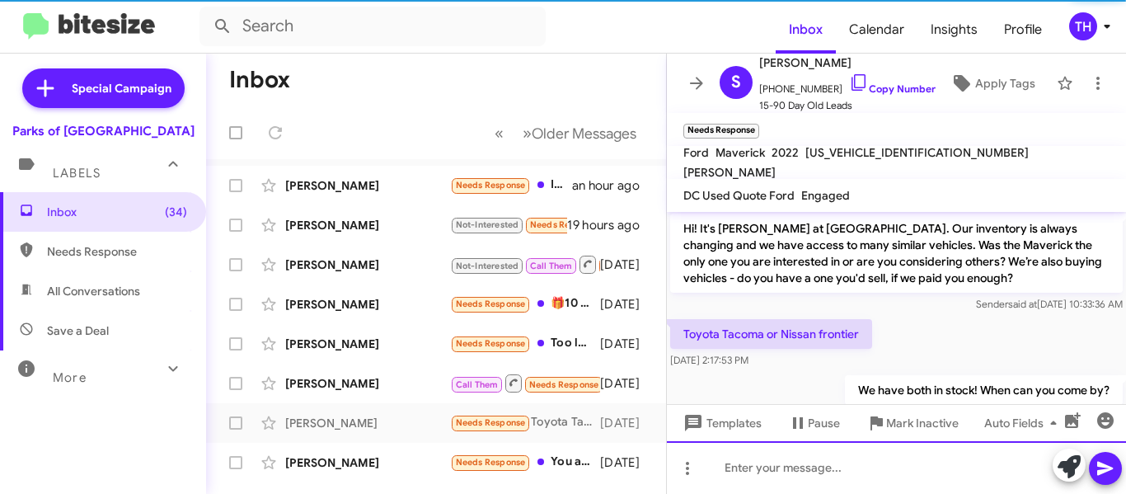
scroll to position [0, 0]
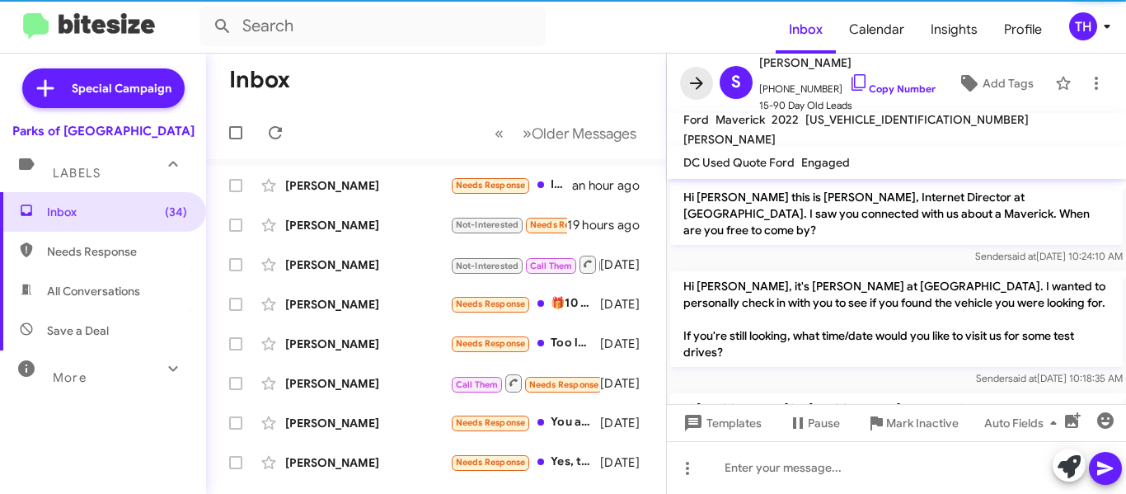
click at [693, 87] on icon at bounding box center [697, 83] width 20 height 20
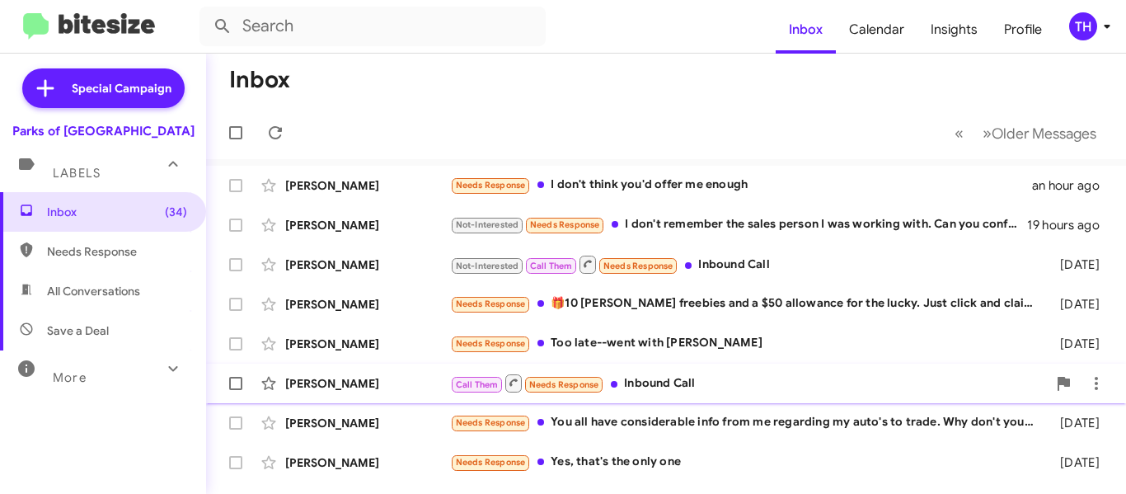
scroll to position [82, 0]
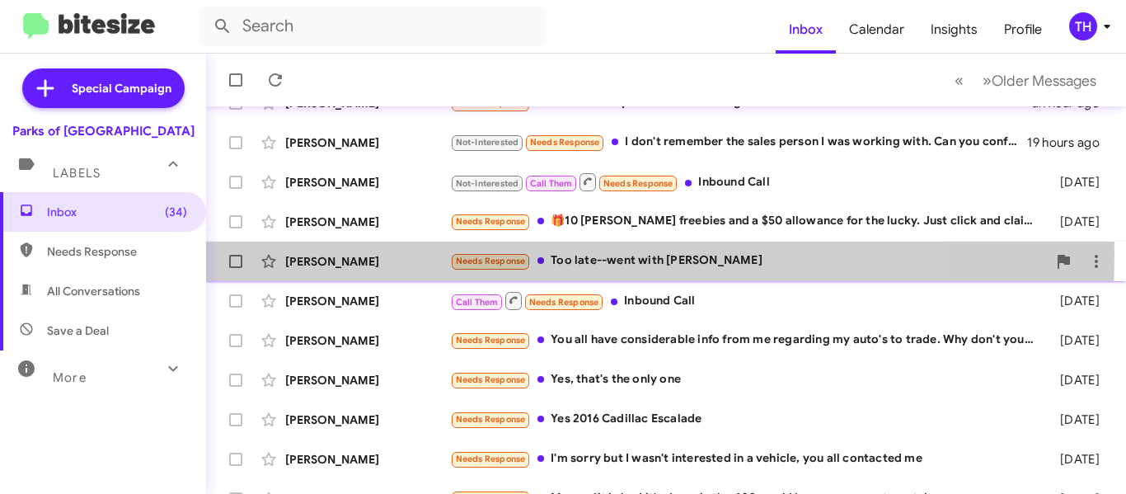
click at [401, 255] on div "[PERSON_NAME]" at bounding box center [367, 261] width 165 height 16
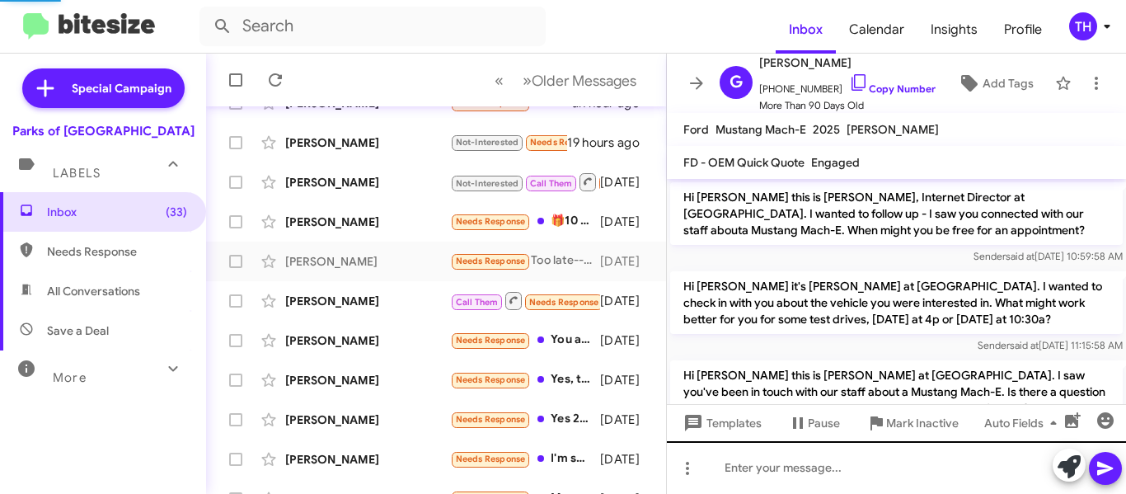
scroll to position [325, 0]
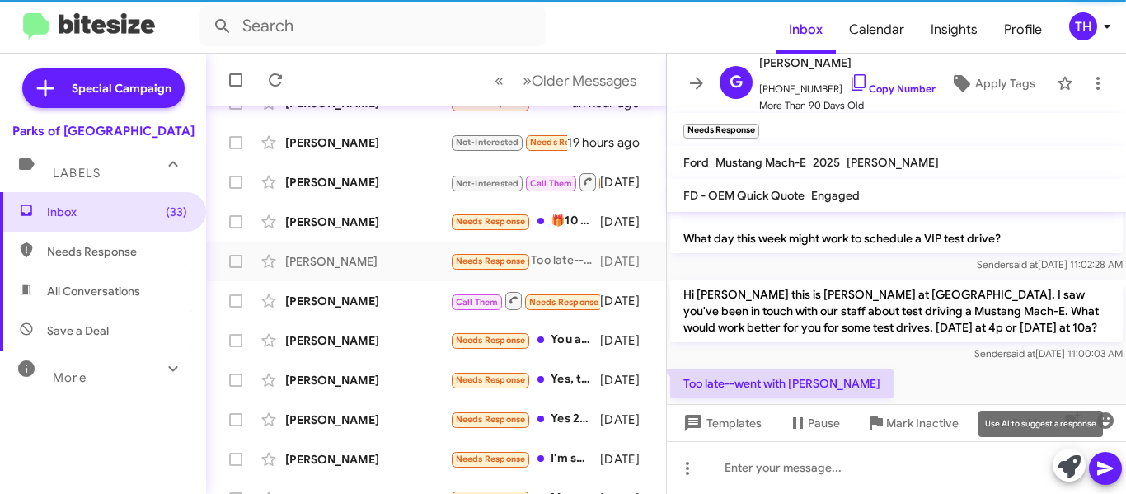
click at [1055, 466] on button at bounding box center [1069, 464] width 33 height 33
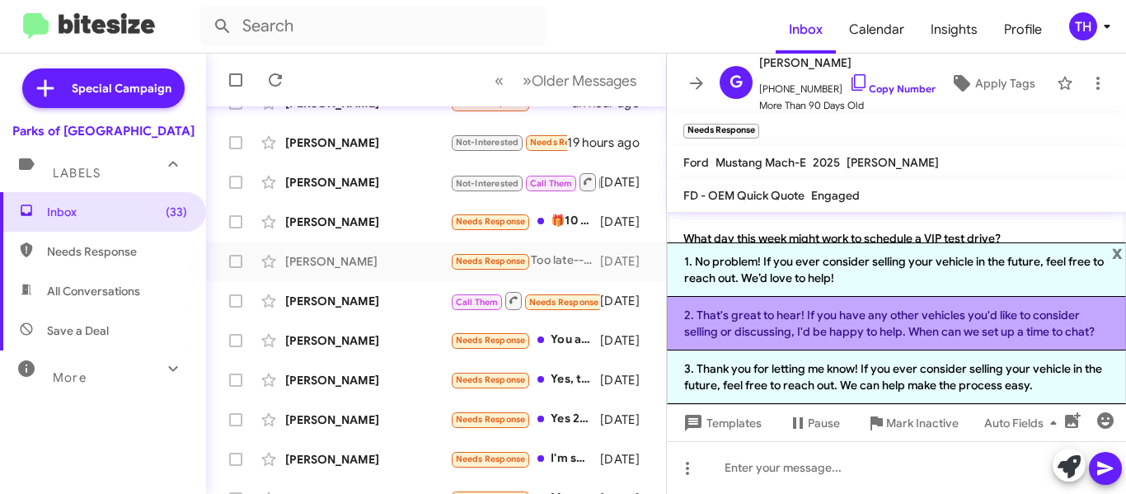
click at [778, 311] on li "2. That's great to hear! If you have any other vehicles you'd like to consider …" at bounding box center [896, 324] width 459 height 54
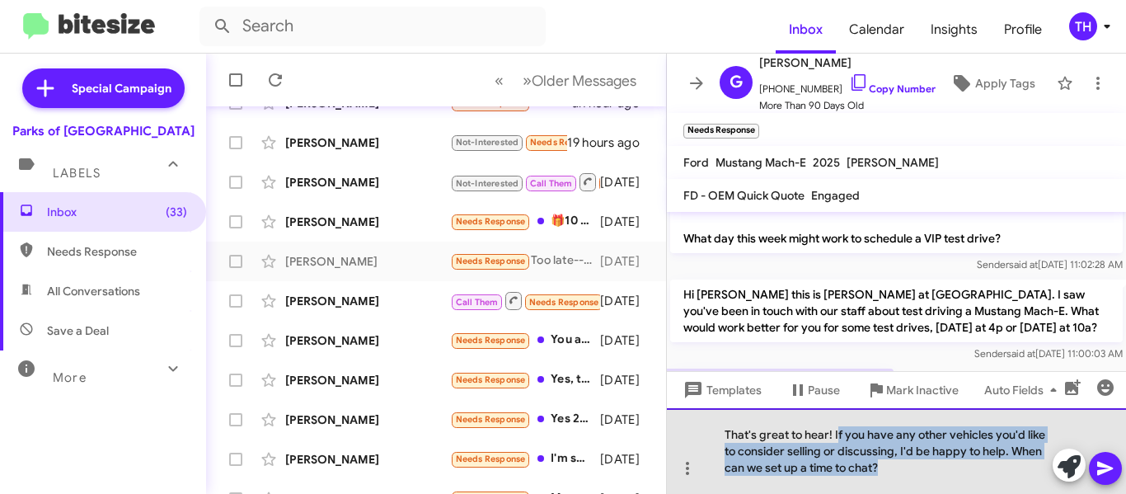
drag, startPoint x: 896, startPoint y: 471, endPoint x: 837, endPoint y: 434, distance: 70.0
click at [837, 434] on div "That's great to hear! If you have any other vehicles you'd like to consider sel…" at bounding box center [896, 451] width 459 height 86
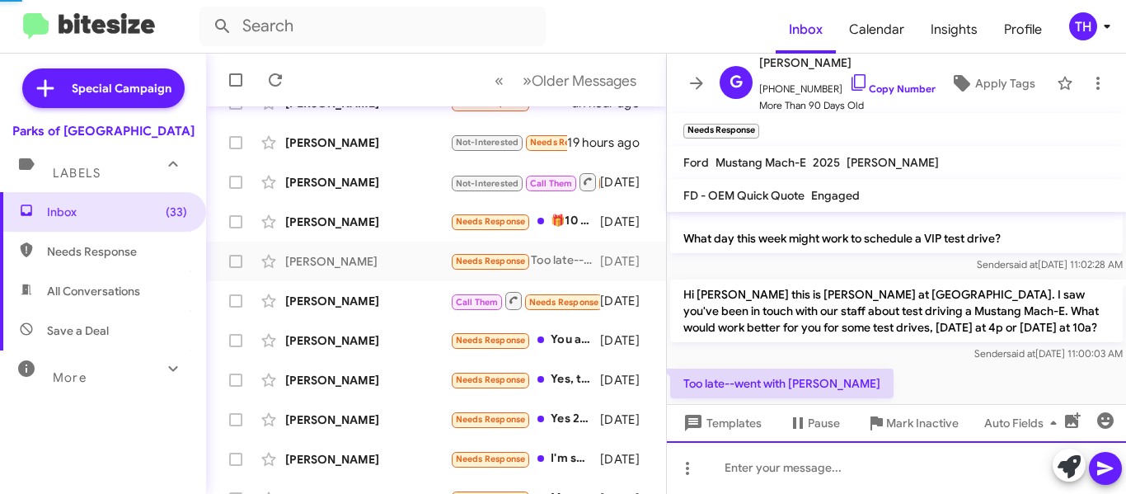
scroll to position [0, 0]
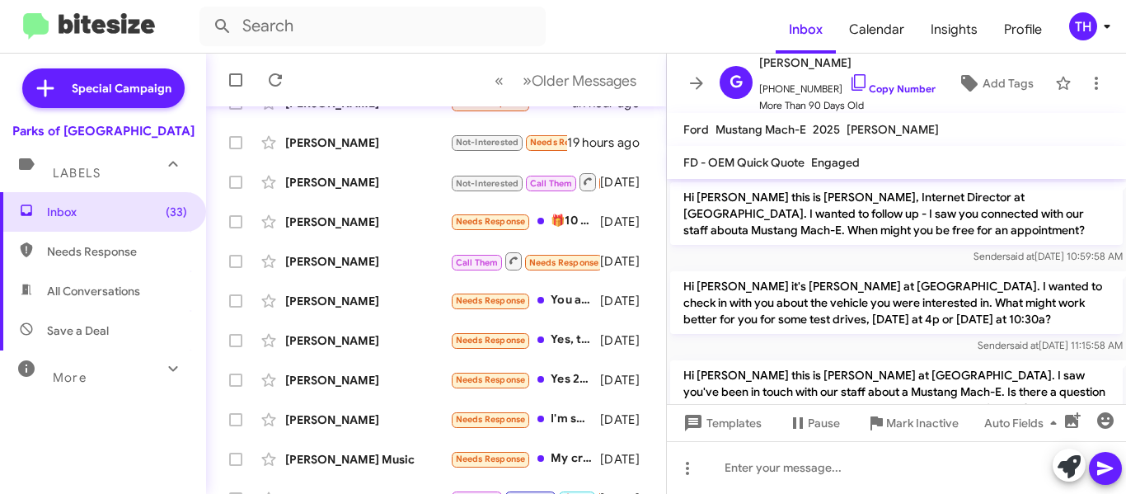
click at [700, 77] on icon at bounding box center [697, 83] width 20 height 20
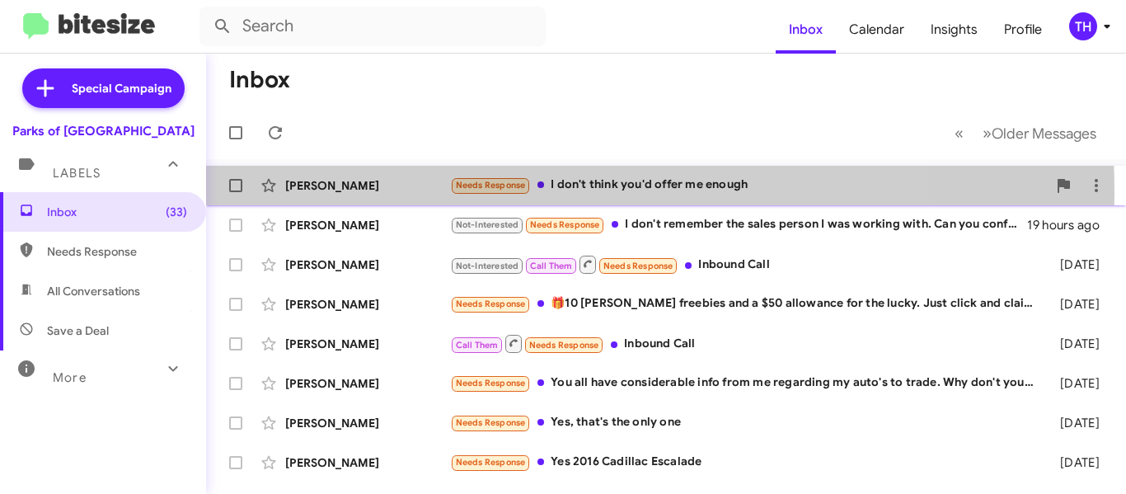
click at [393, 193] on div "[PERSON_NAME]" at bounding box center [367, 185] width 165 height 16
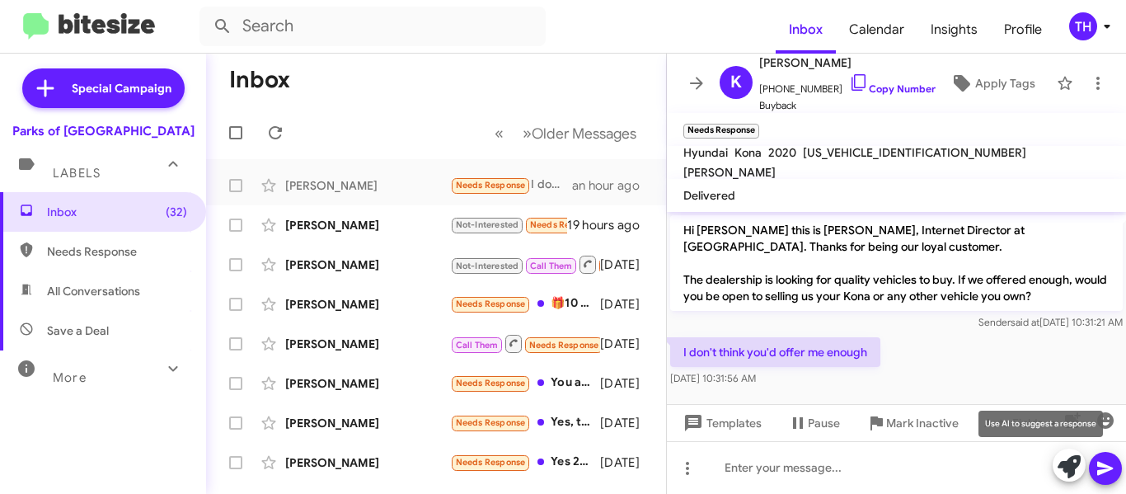
click at [1069, 454] on span at bounding box center [1068, 466] width 23 height 36
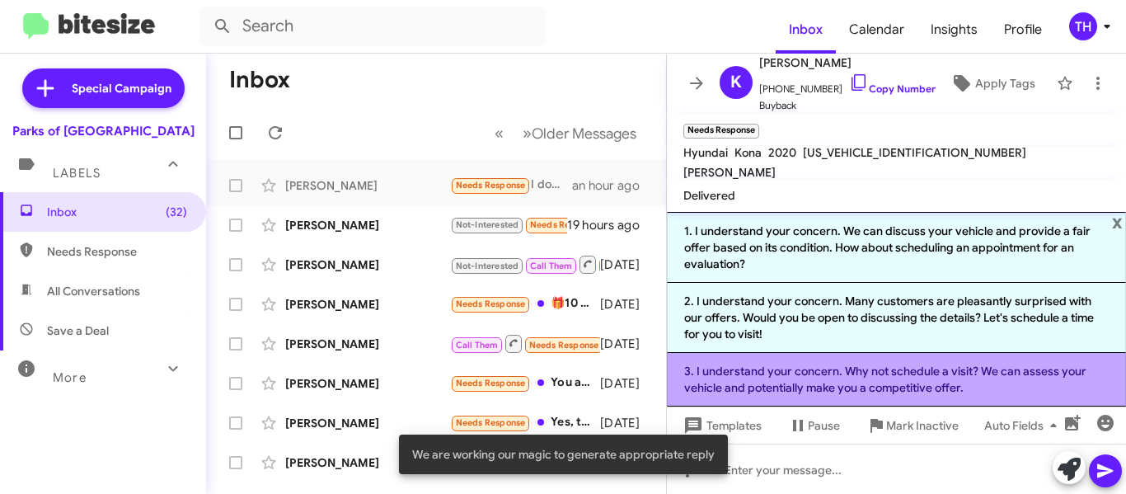
scroll to position [10, 0]
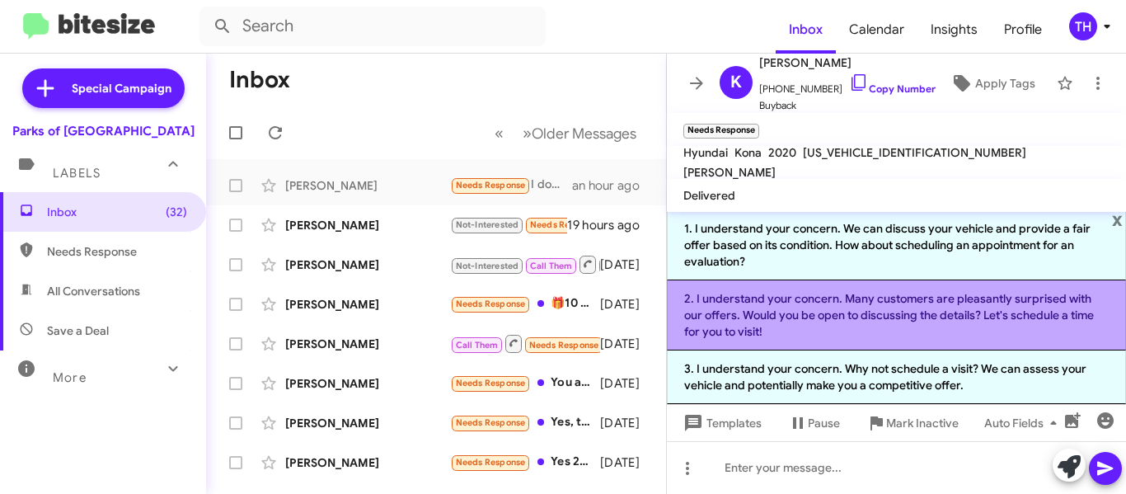
click at [809, 323] on li "2. I understand your concern. Many customers are pleasantly surprised with our …" at bounding box center [896, 315] width 459 height 70
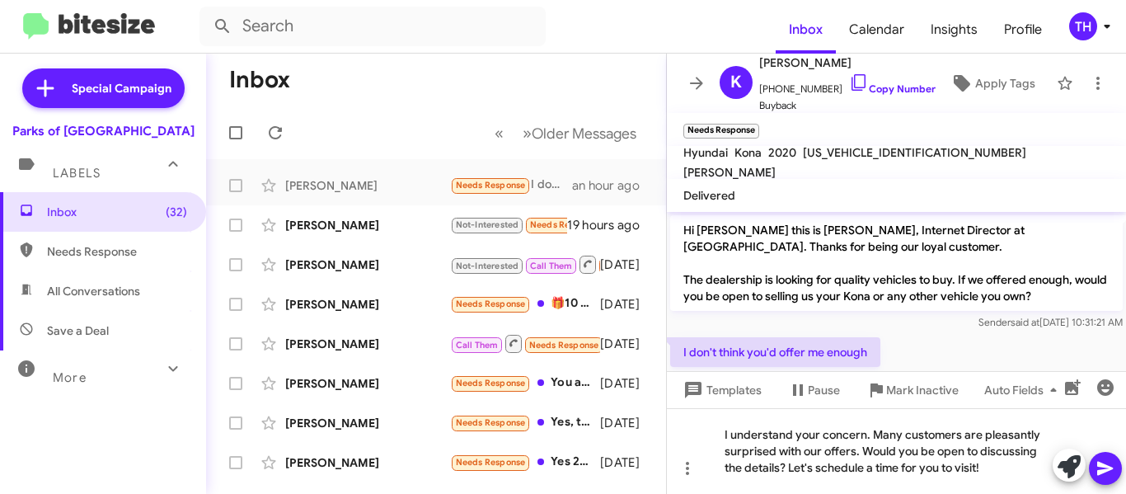
click at [1111, 474] on icon at bounding box center [1105, 468] width 20 height 20
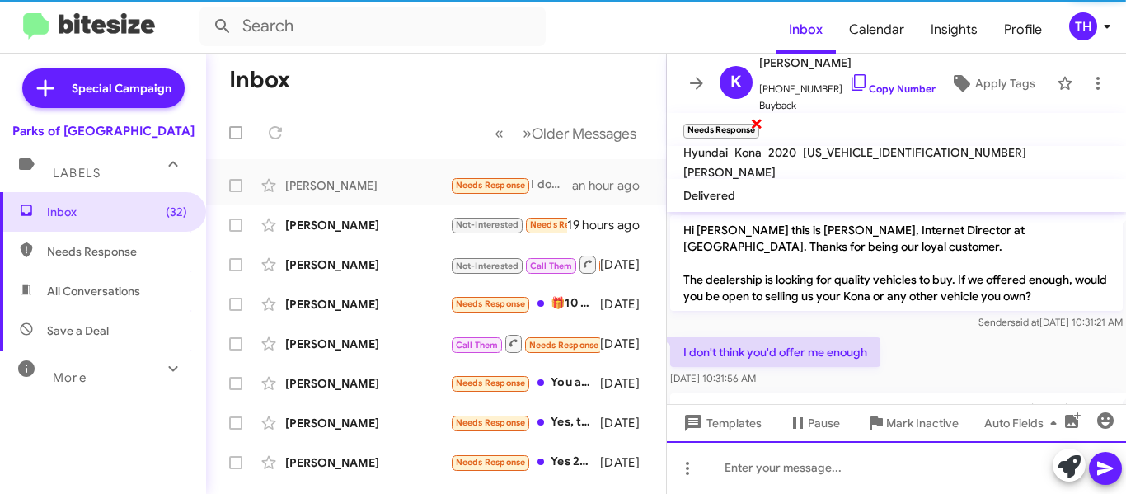
scroll to position [91, 0]
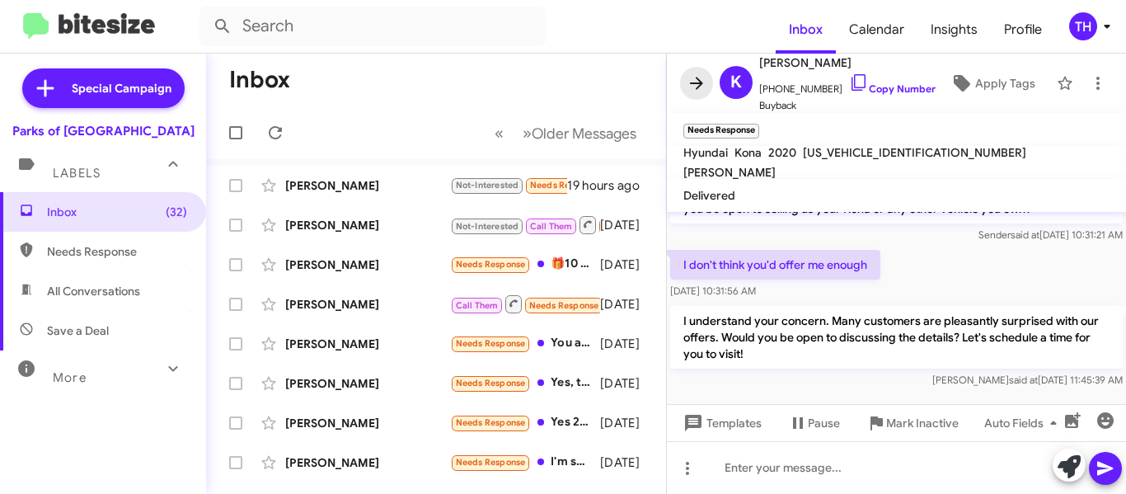
click at [696, 91] on icon at bounding box center [697, 83] width 20 height 20
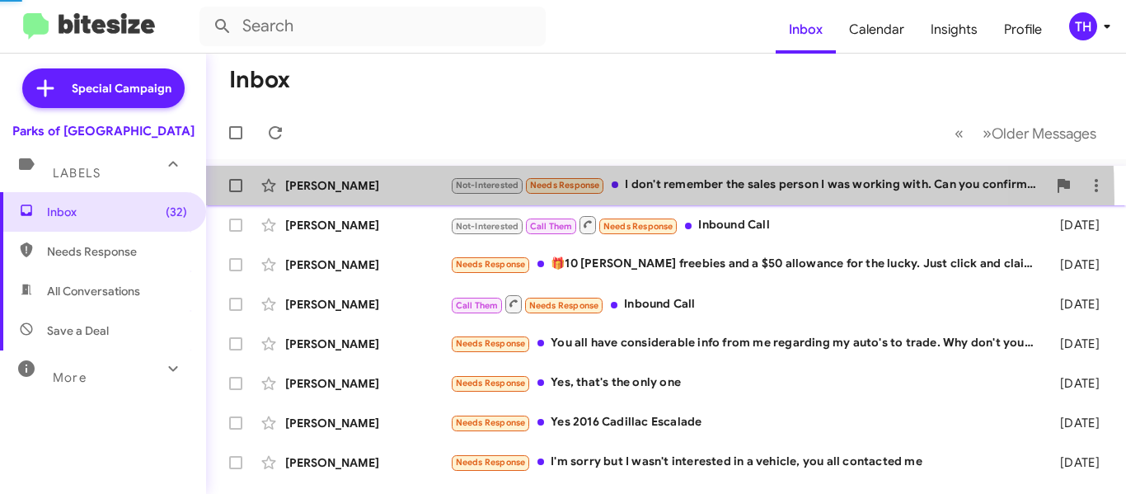
click at [433, 200] on div "[PERSON_NAME] Not-Interested Needs Response I don't remember the sales person I…" at bounding box center [665, 185] width 893 height 33
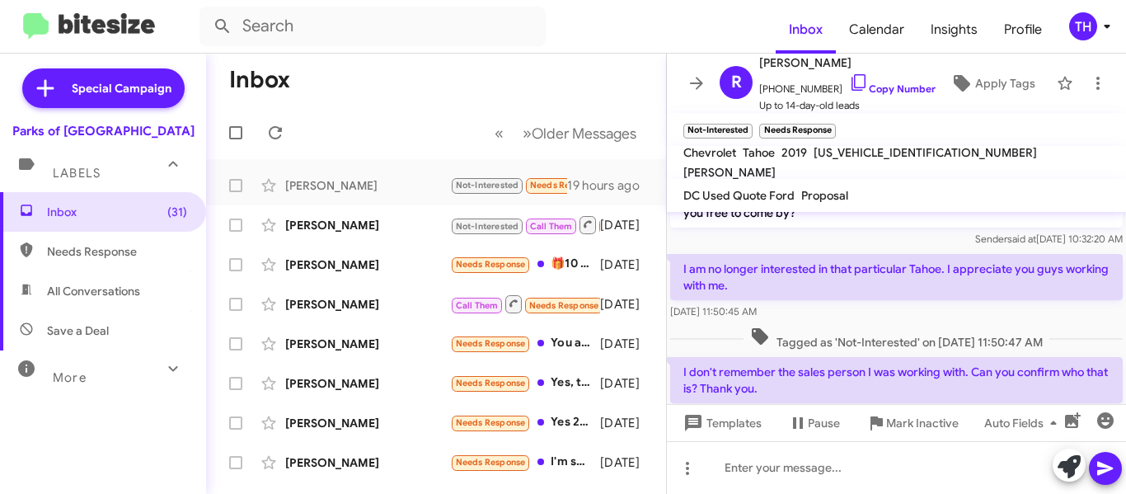
scroll to position [77, 0]
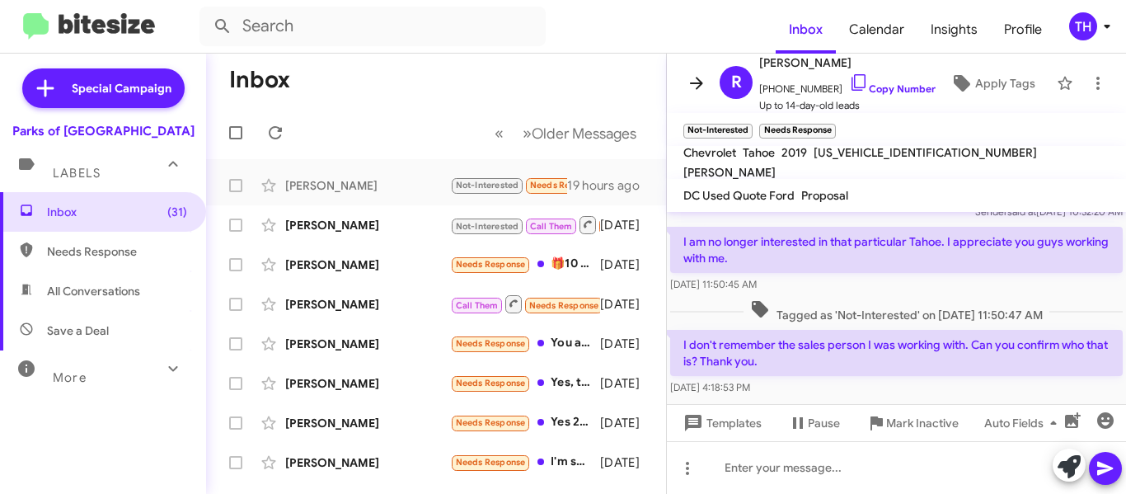
click at [696, 91] on icon at bounding box center [697, 83] width 20 height 20
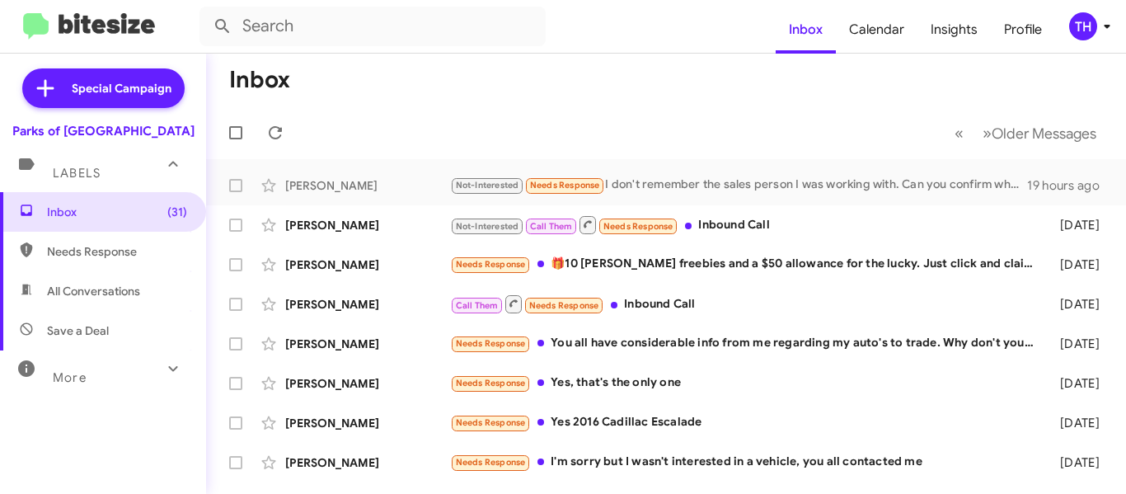
click at [481, 90] on mat-toolbar-row "Inbox" at bounding box center [666, 80] width 920 height 53
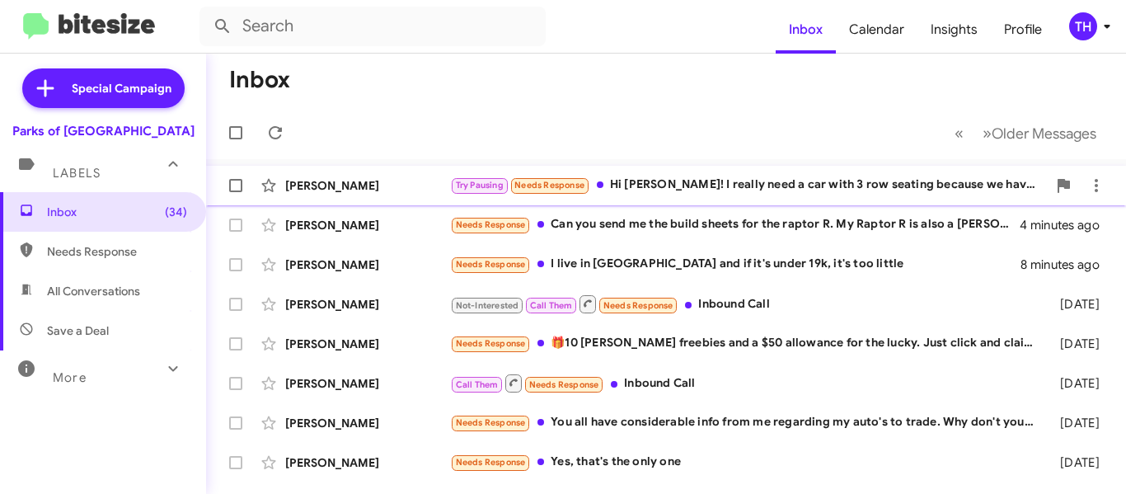
click at [635, 187] on div "Try Pausing Needs Response Hi [PERSON_NAME]! I really need a car with 3 row sea…" at bounding box center [748, 185] width 597 height 19
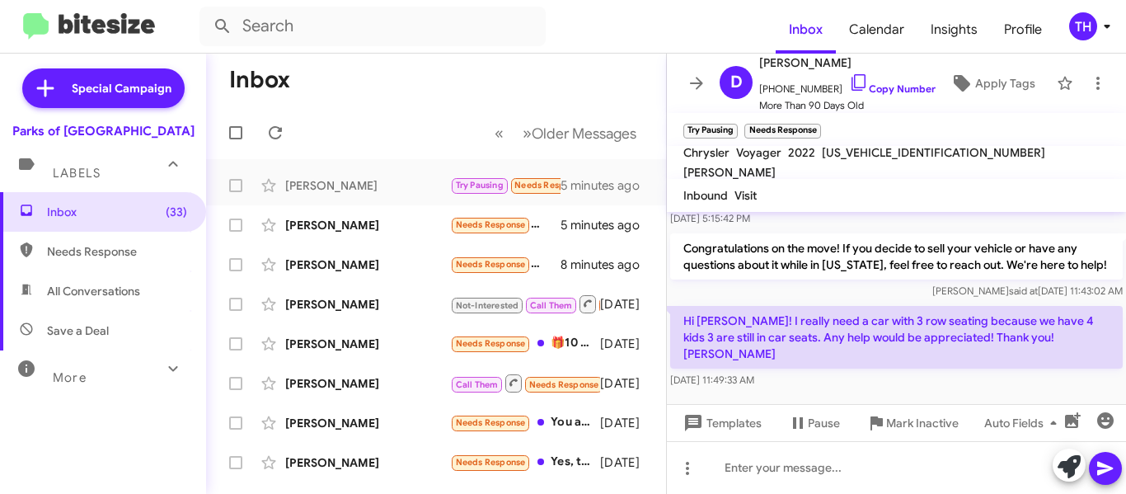
scroll to position [546, 0]
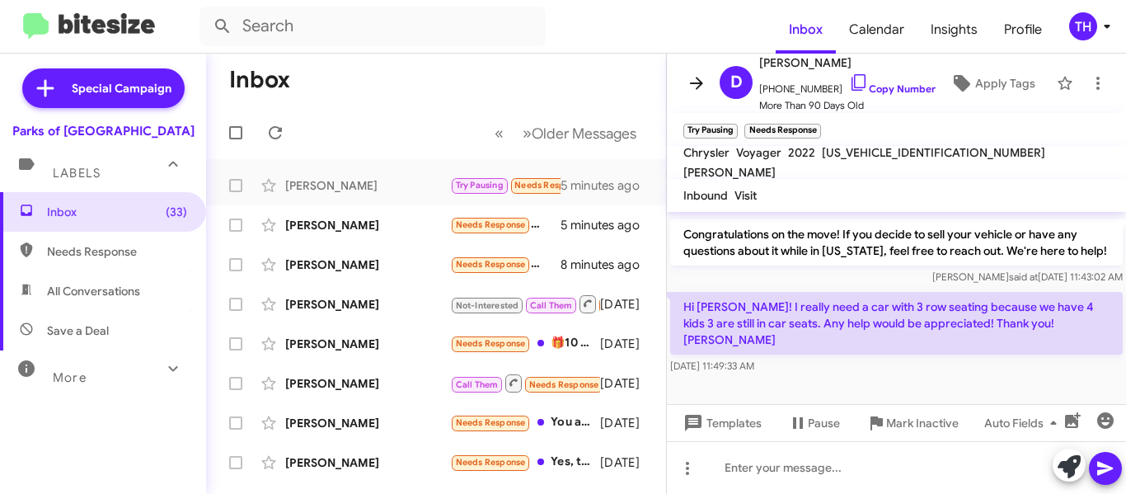
click at [701, 91] on icon at bounding box center [697, 83] width 20 height 20
